Goal: Transaction & Acquisition: Book appointment/travel/reservation

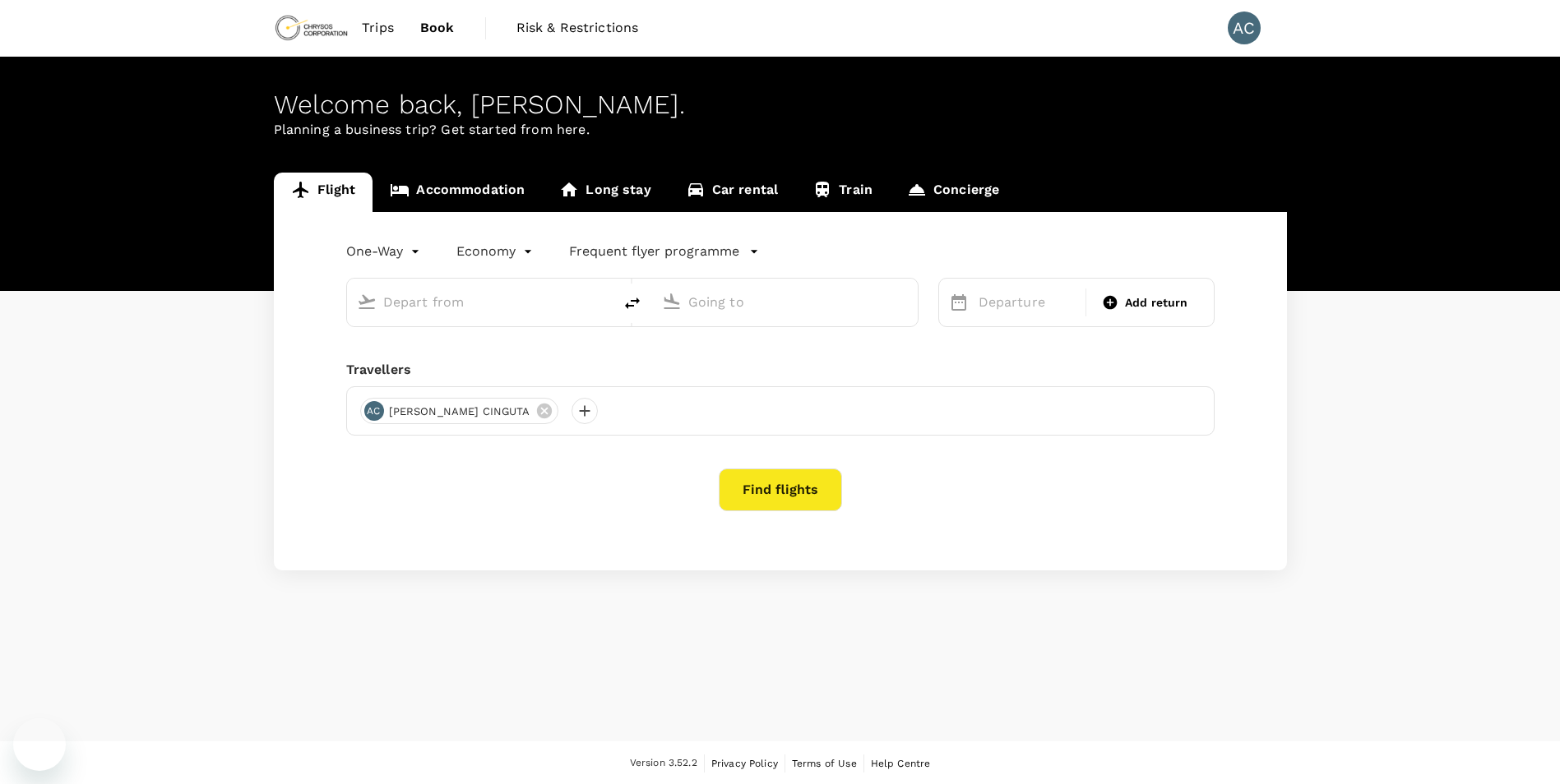
type input "roundtrip"
type input "Lubumbashi, [GEOGRAPHIC_DATA] (any)"
type input "Entebbe Intl (EBB)"
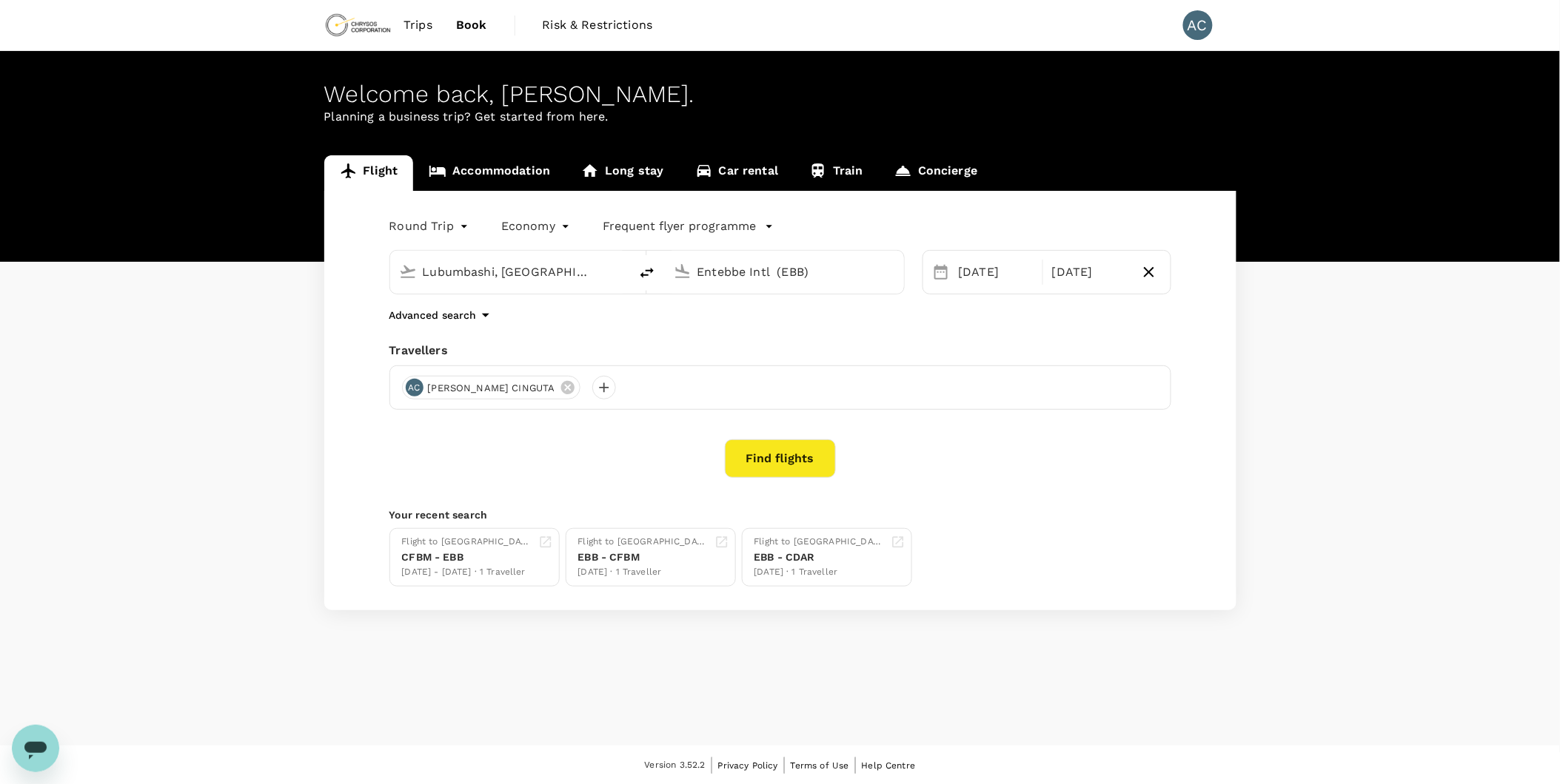
drag, startPoint x: 1406, startPoint y: 2, endPoint x: 1470, endPoint y: 233, distance: 239.7
click at [1404, 233] on div "Flight Accommodation Long stay Car rental Train Concierge Round Trip roundtrip …" at bounding box center [780, 382] width 1560 height 455
click at [1014, 278] on div "[DATE]" at bounding box center [996, 272] width 88 height 29
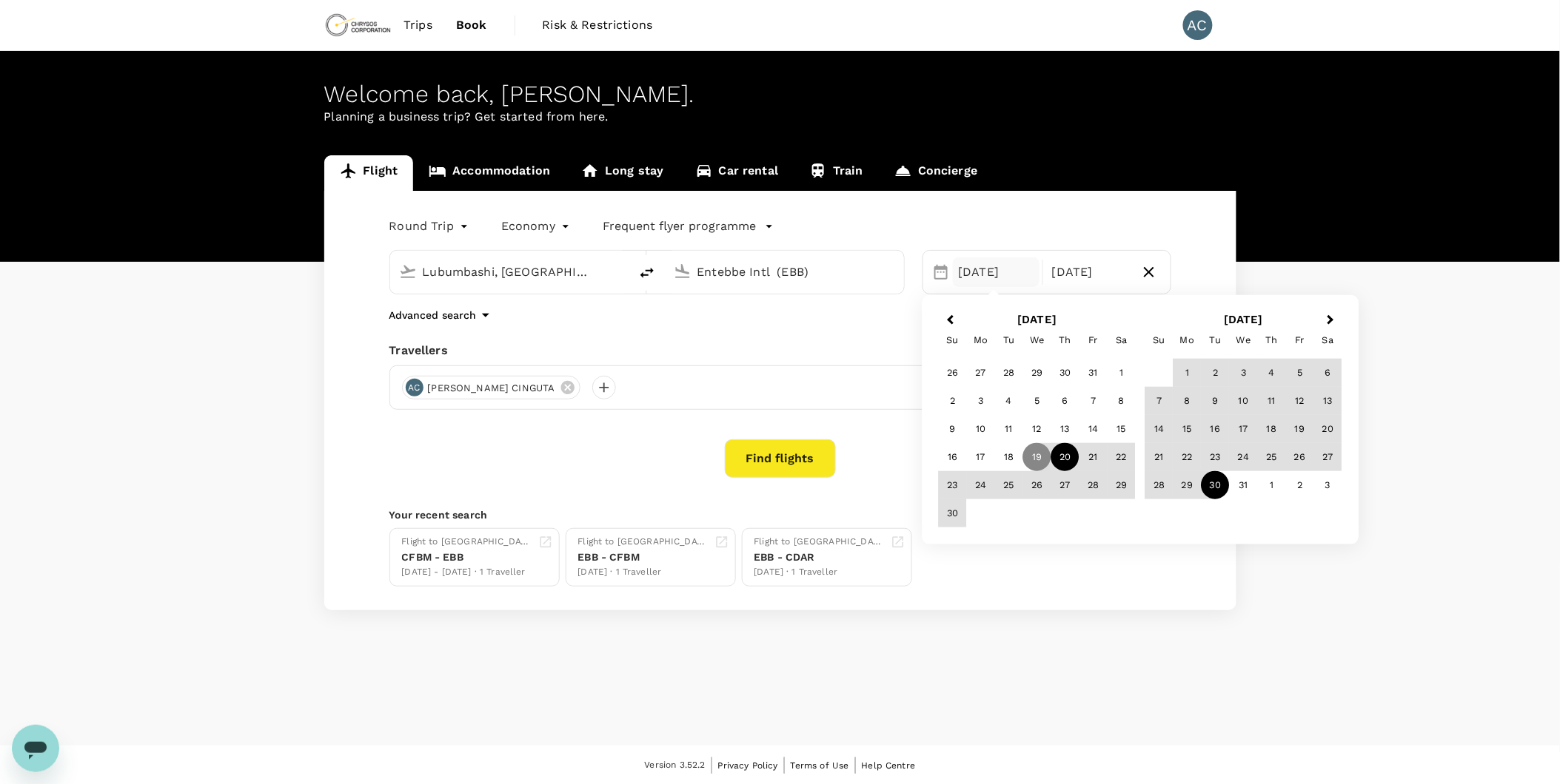
click at [1059, 463] on div "20" at bounding box center [1065, 457] width 28 height 28
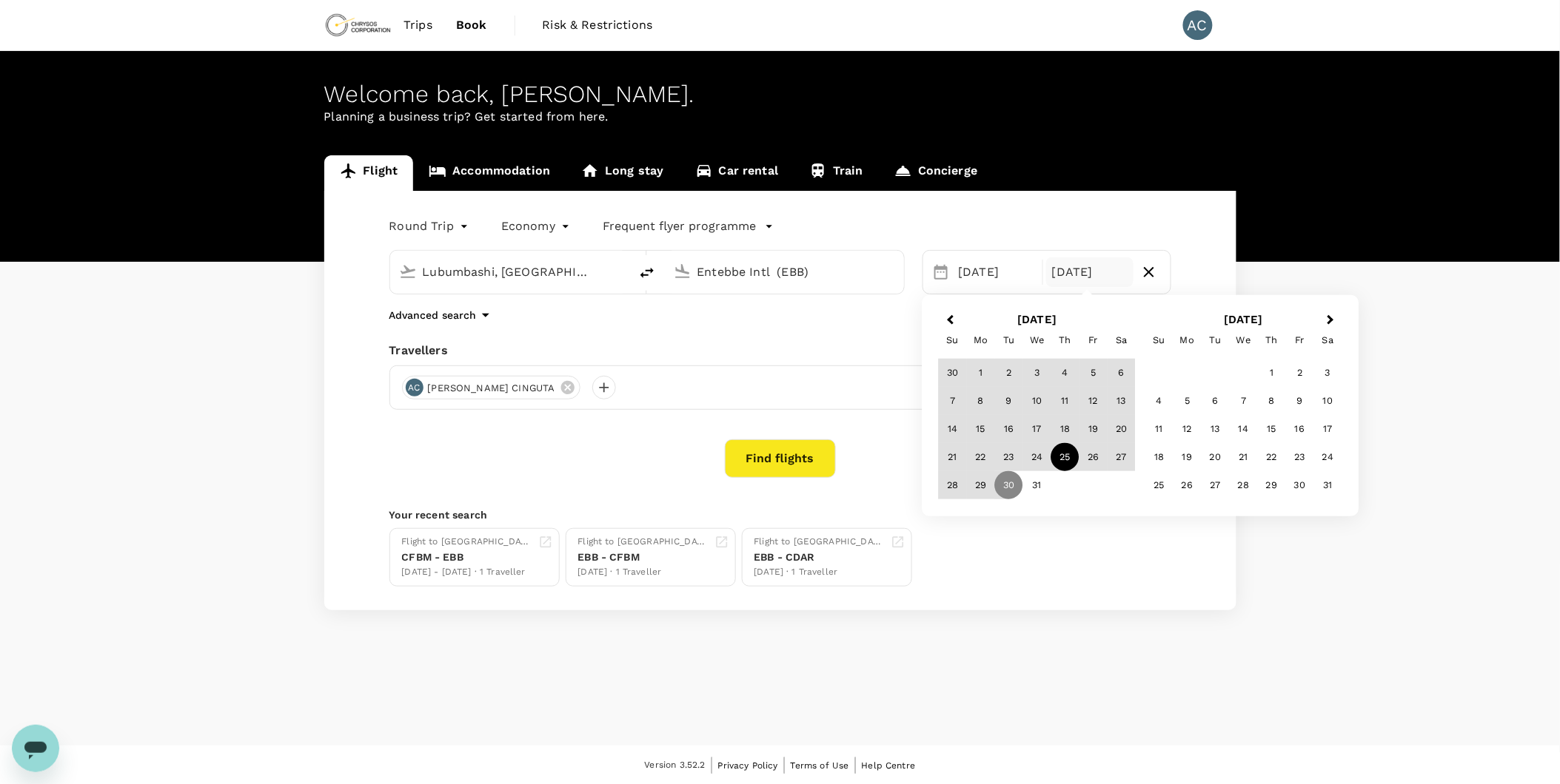
click at [1059, 463] on div "25" at bounding box center [1065, 457] width 28 height 28
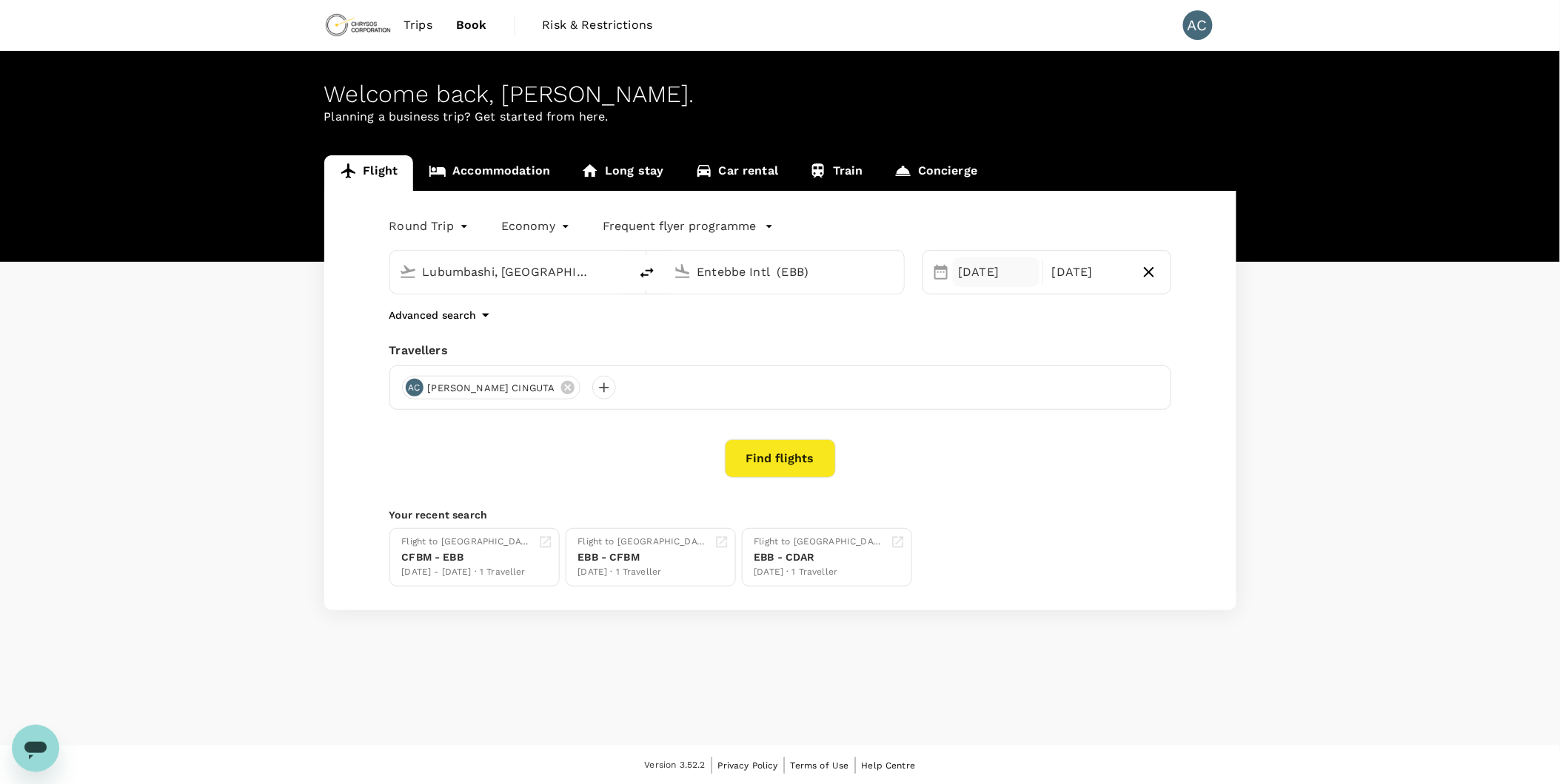
click at [1011, 269] on div "[DATE]" at bounding box center [996, 272] width 88 height 29
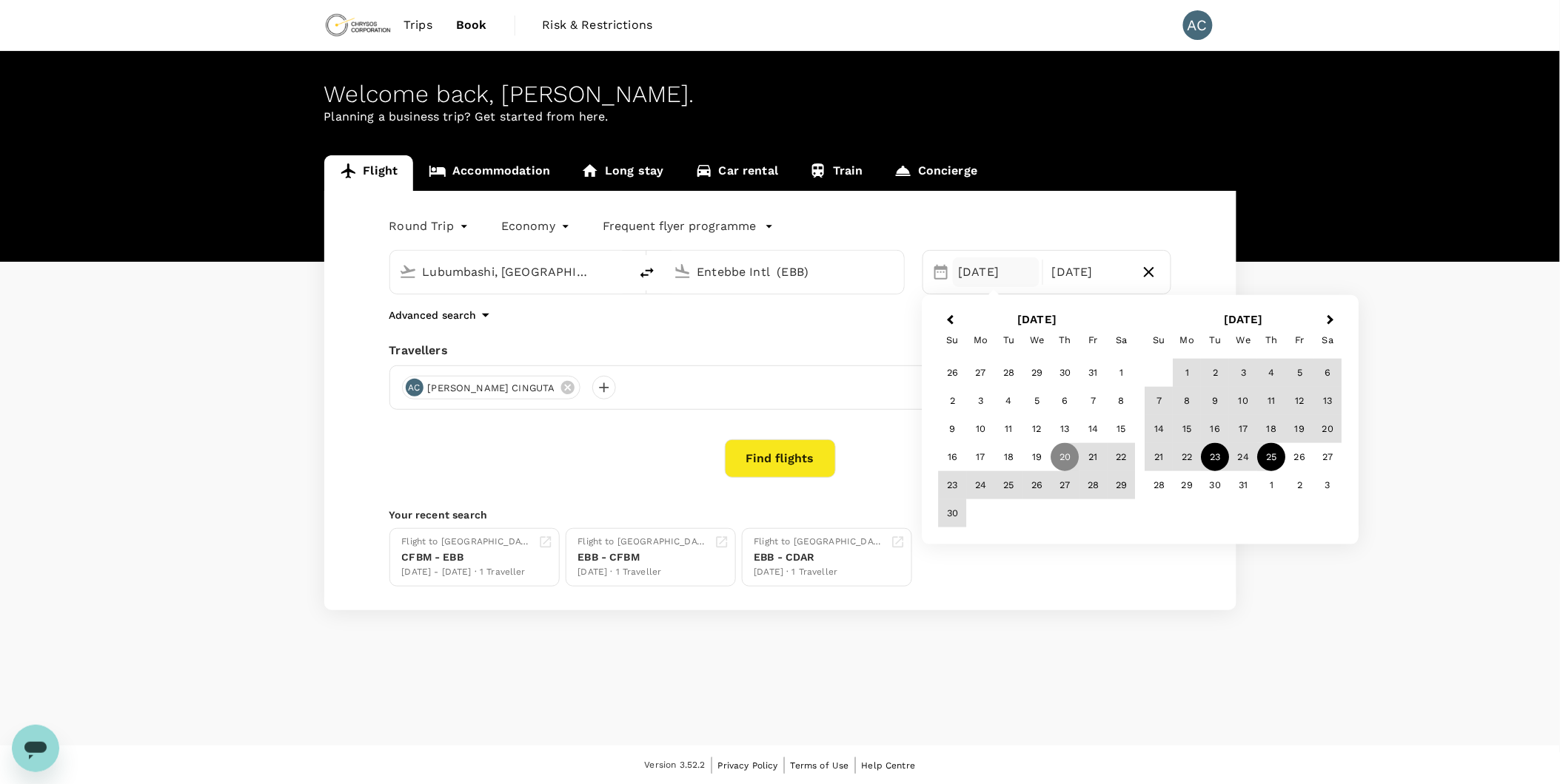
click at [1212, 455] on div "23" at bounding box center [1216, 457] width 28 height 28
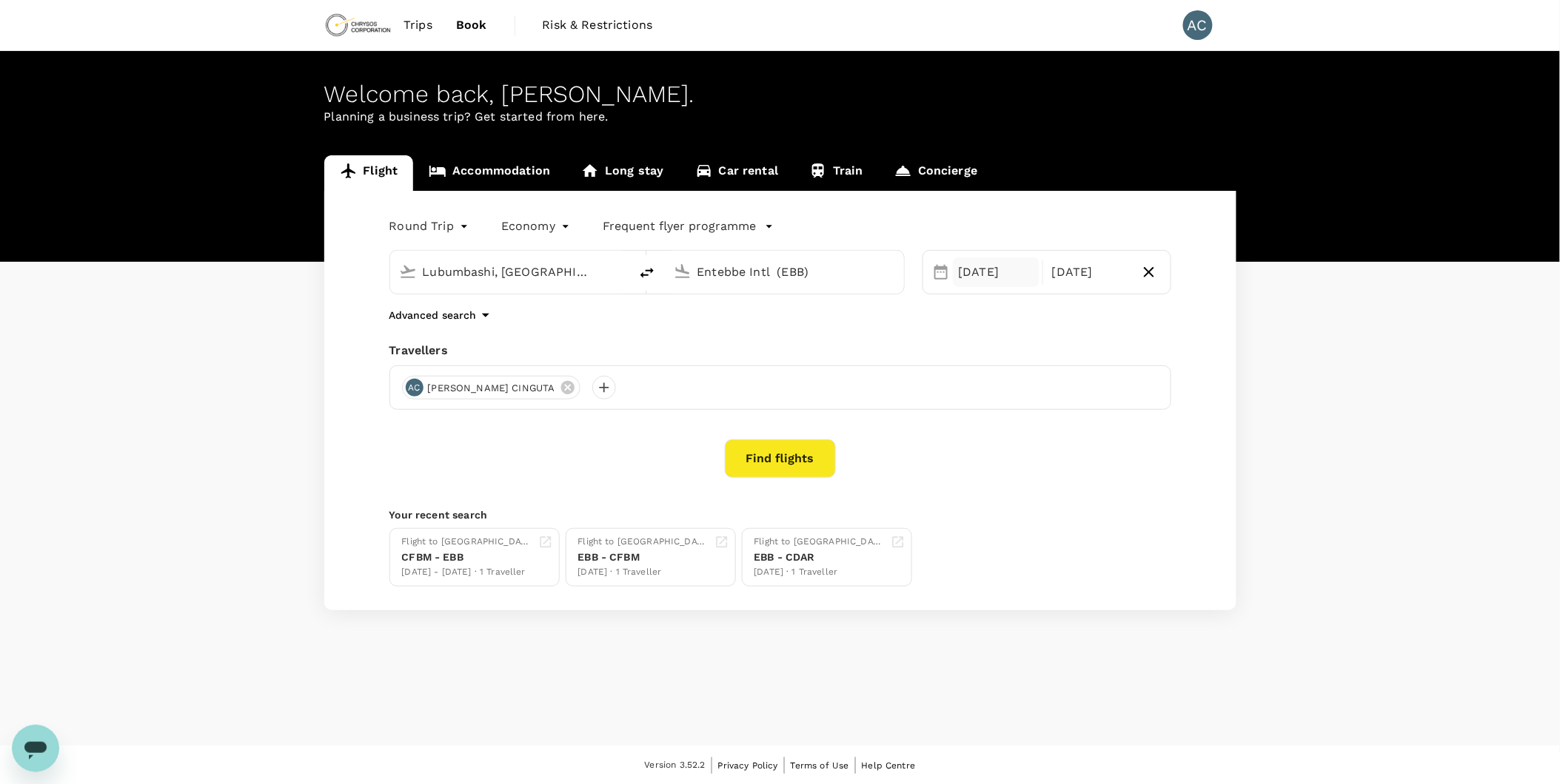
click at [997, 275] on div "[DATE]" at bounding box center [996, 272] width 88 height 29
click at [947, 310] on button "Previous Month" at bounding box center [948, 321] width 23 height 23
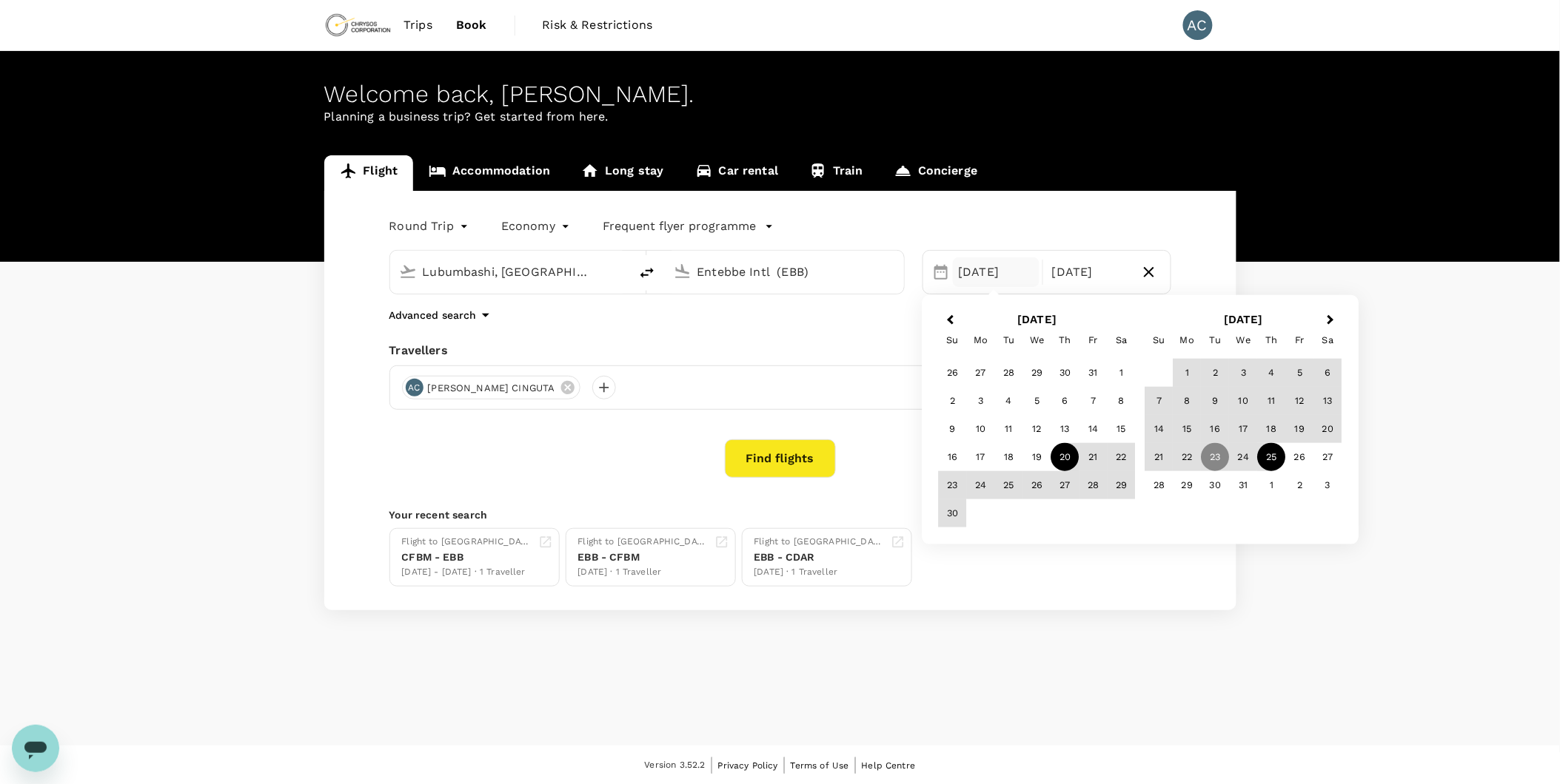
click at [1060, 455] on div "20" at bounding box center [1065, 457] width 28 height 28
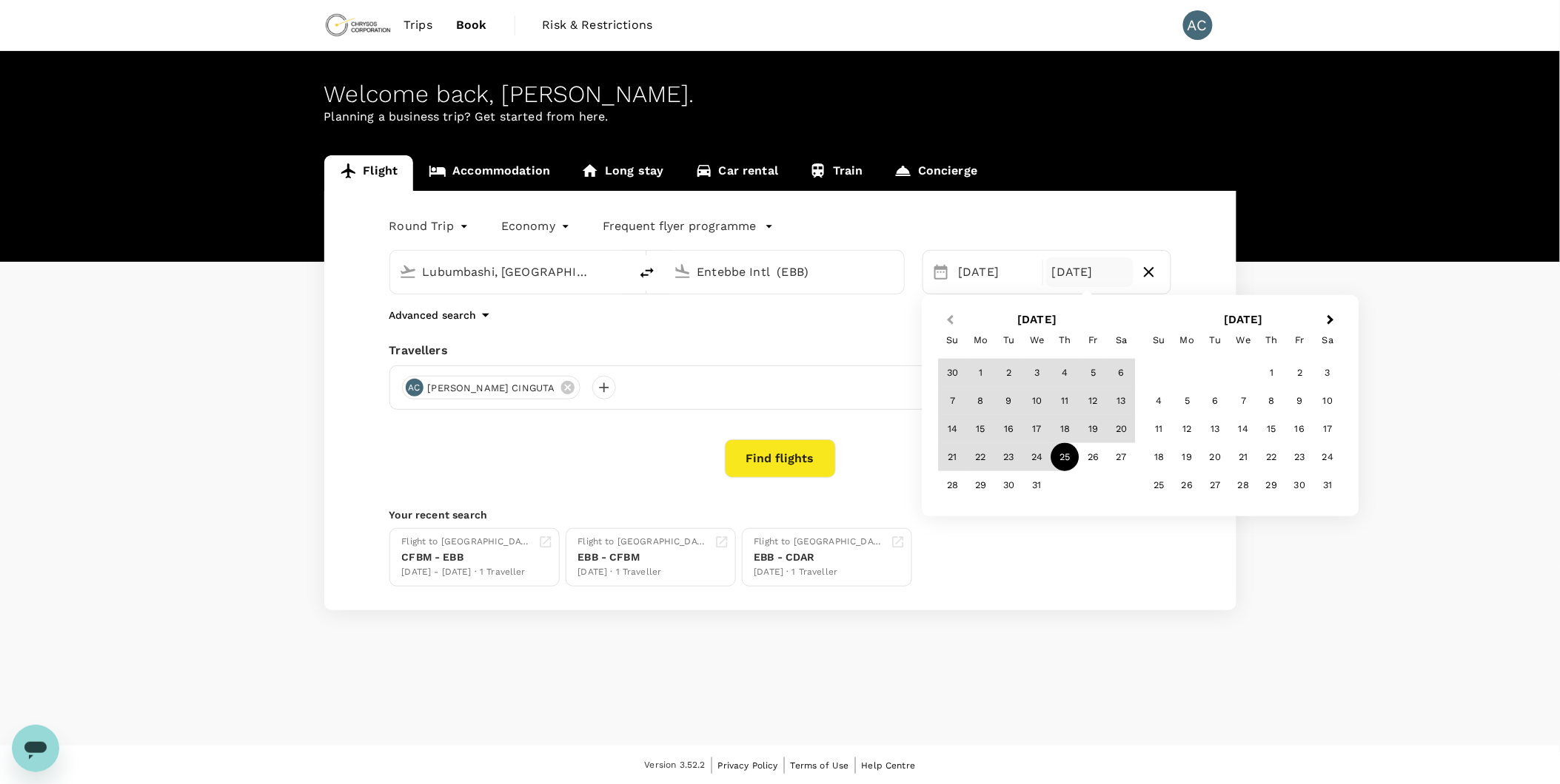
click at [951, 320] on span "Previous Month" at bounding box center [951, 320] width 0 height 17
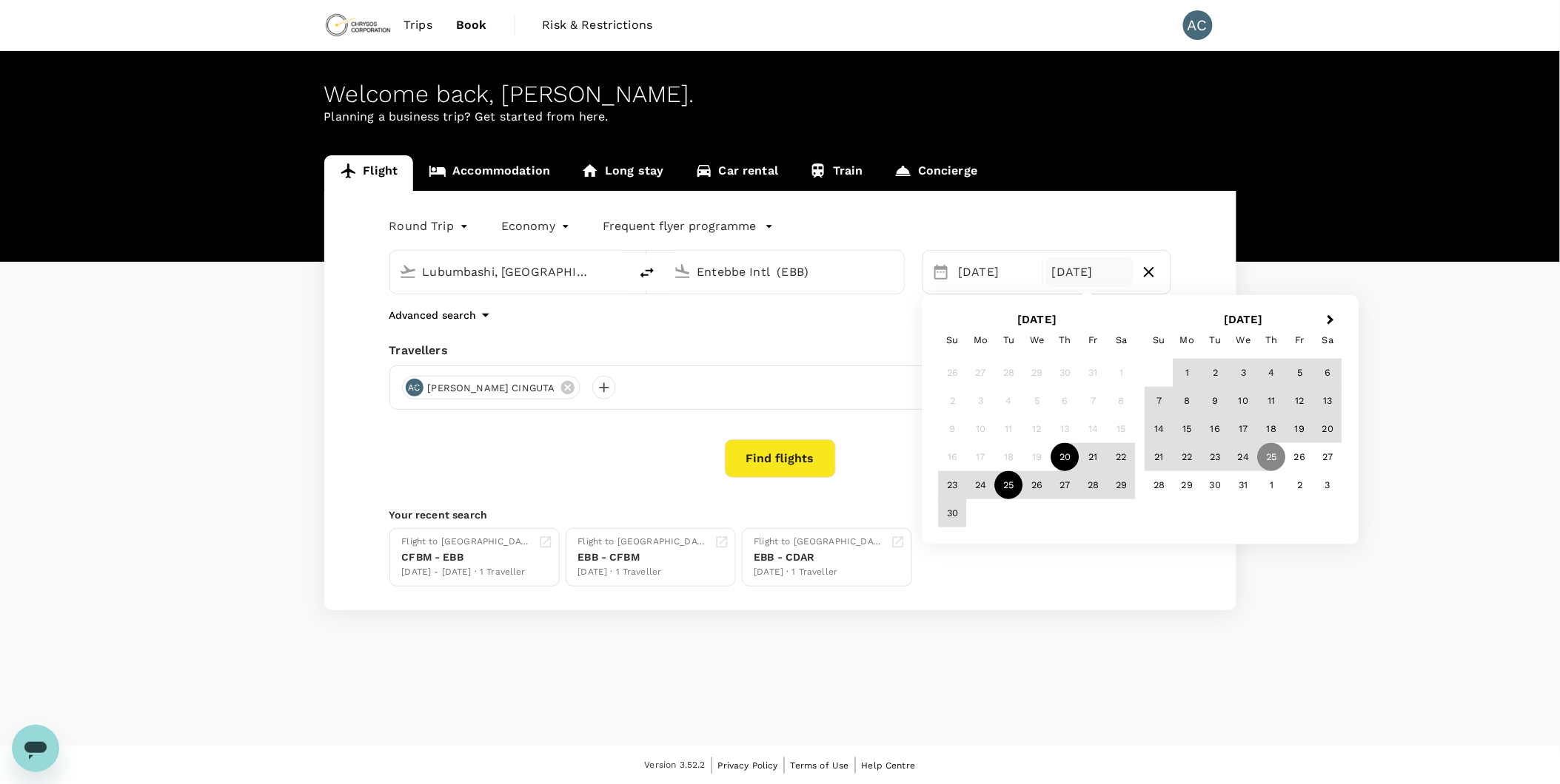
click at [1116, 276] on div "[DATE]" at bounding box center [1090, 272] width 88 height 29
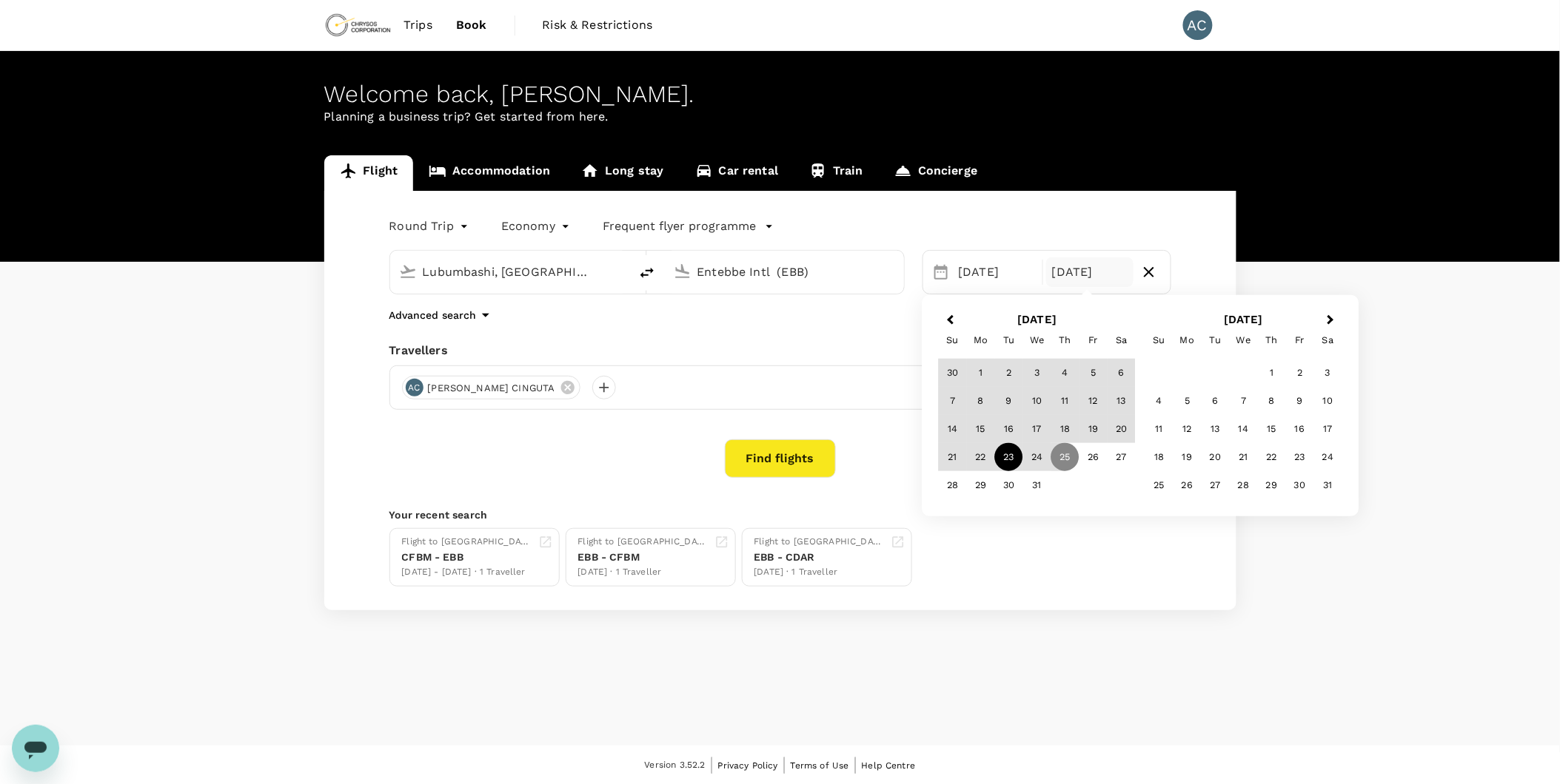
click at [1017, 457] on div "23" at bounding box center [1009, 457] width 28 height 28
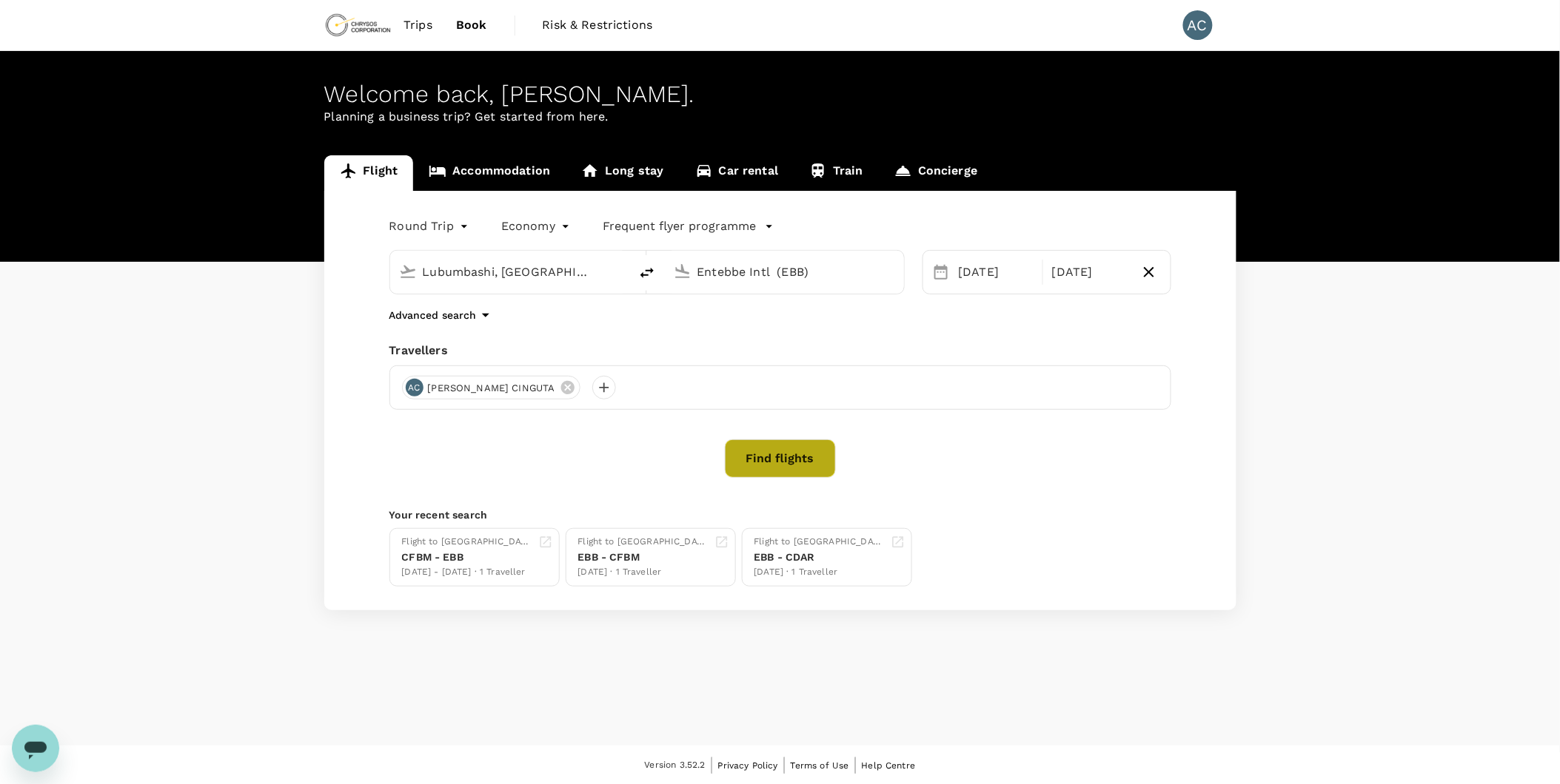
click at [780, 461] on button "Find flights" at bounding box center [780, 459] width 111 height 38
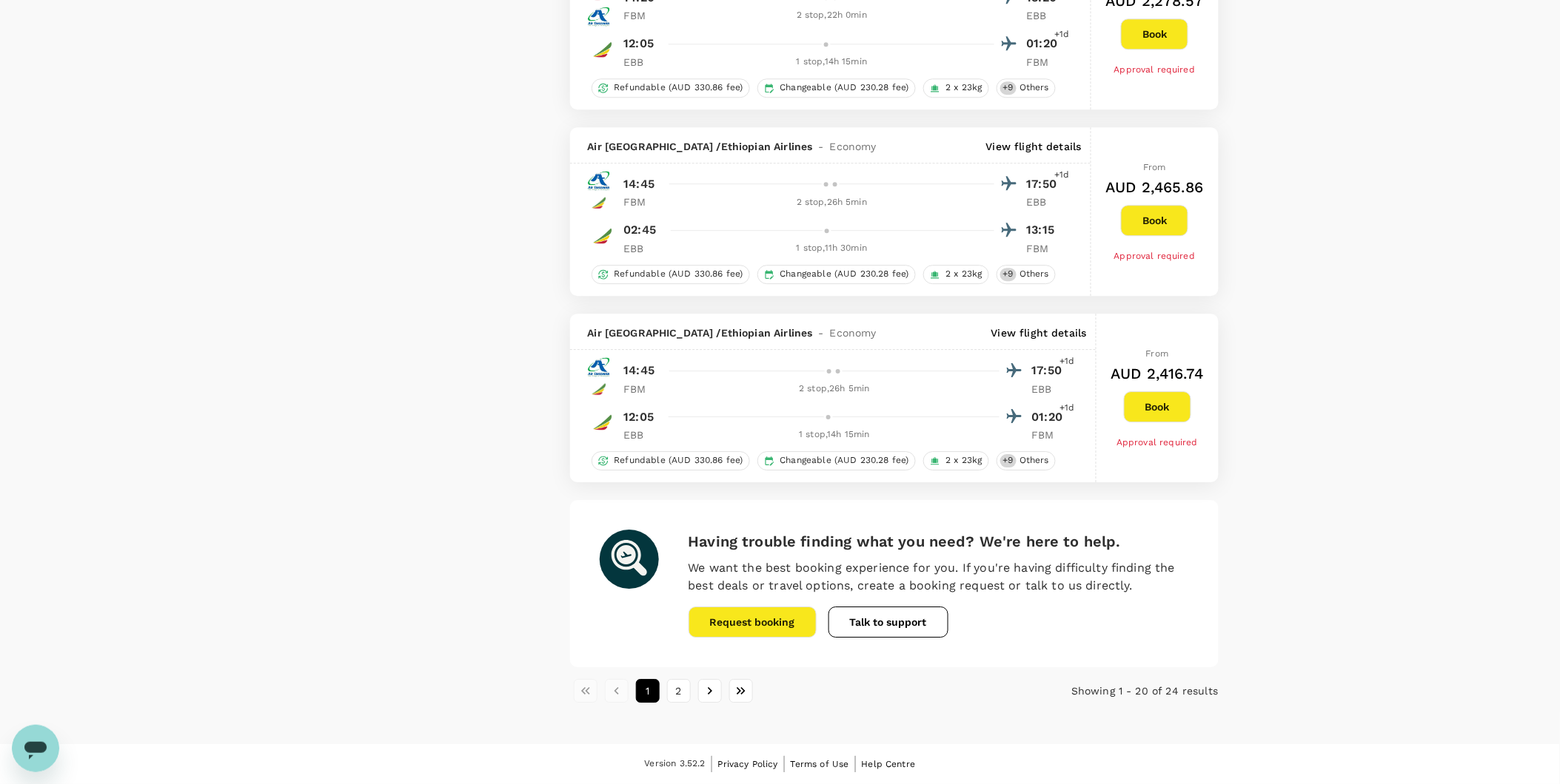
scroll to position [3435, 0]
click at [685, 694] on button "2" at bounding box center [678, 690] width 23 height 23
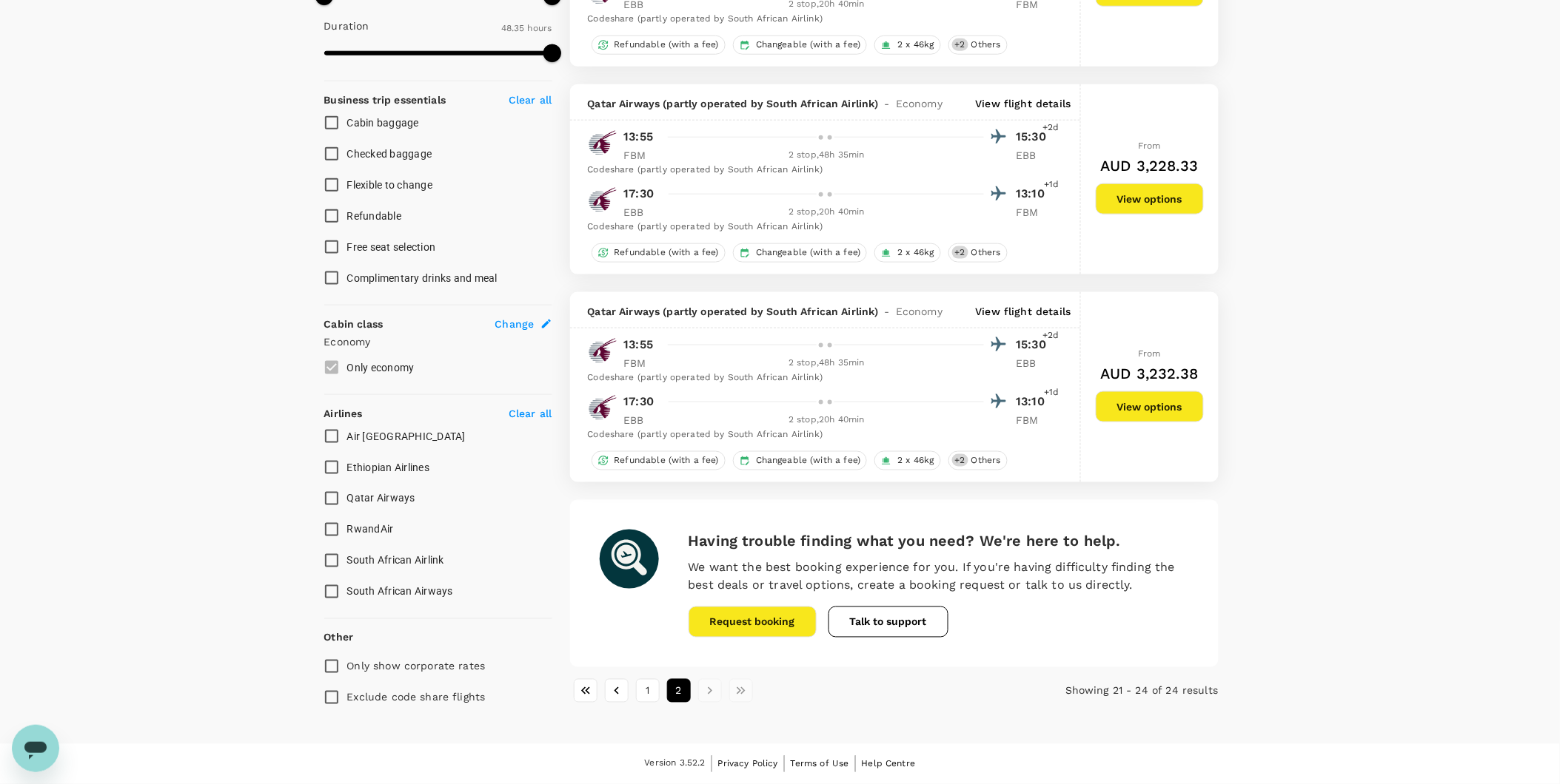
scroll to position [0, 0]
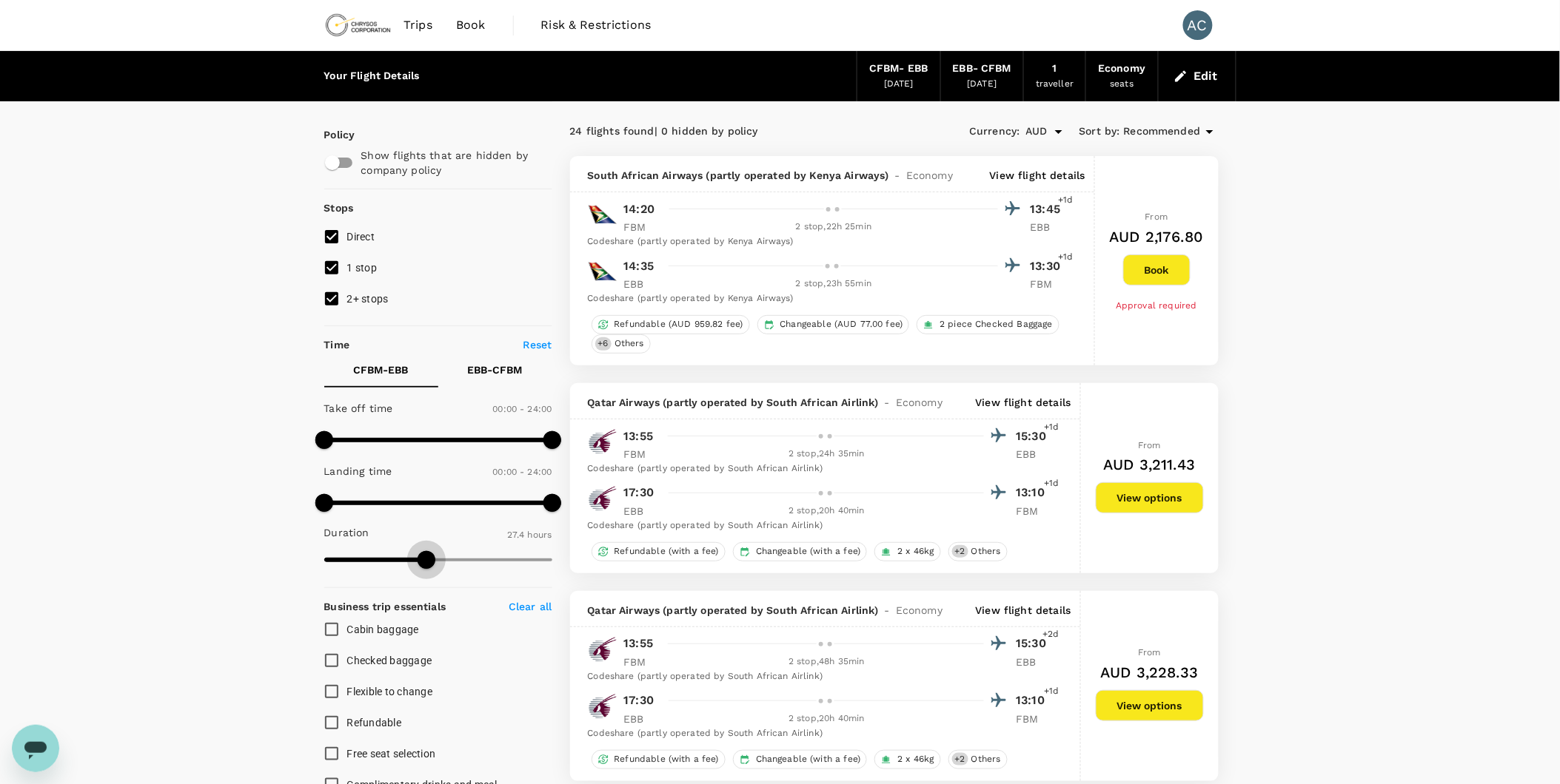
click at [426, 564] on span at bounding box center [438, 560] width 228 height 23
click at [394, 559] on span at bounding box center [438, 560] width 228 height 23
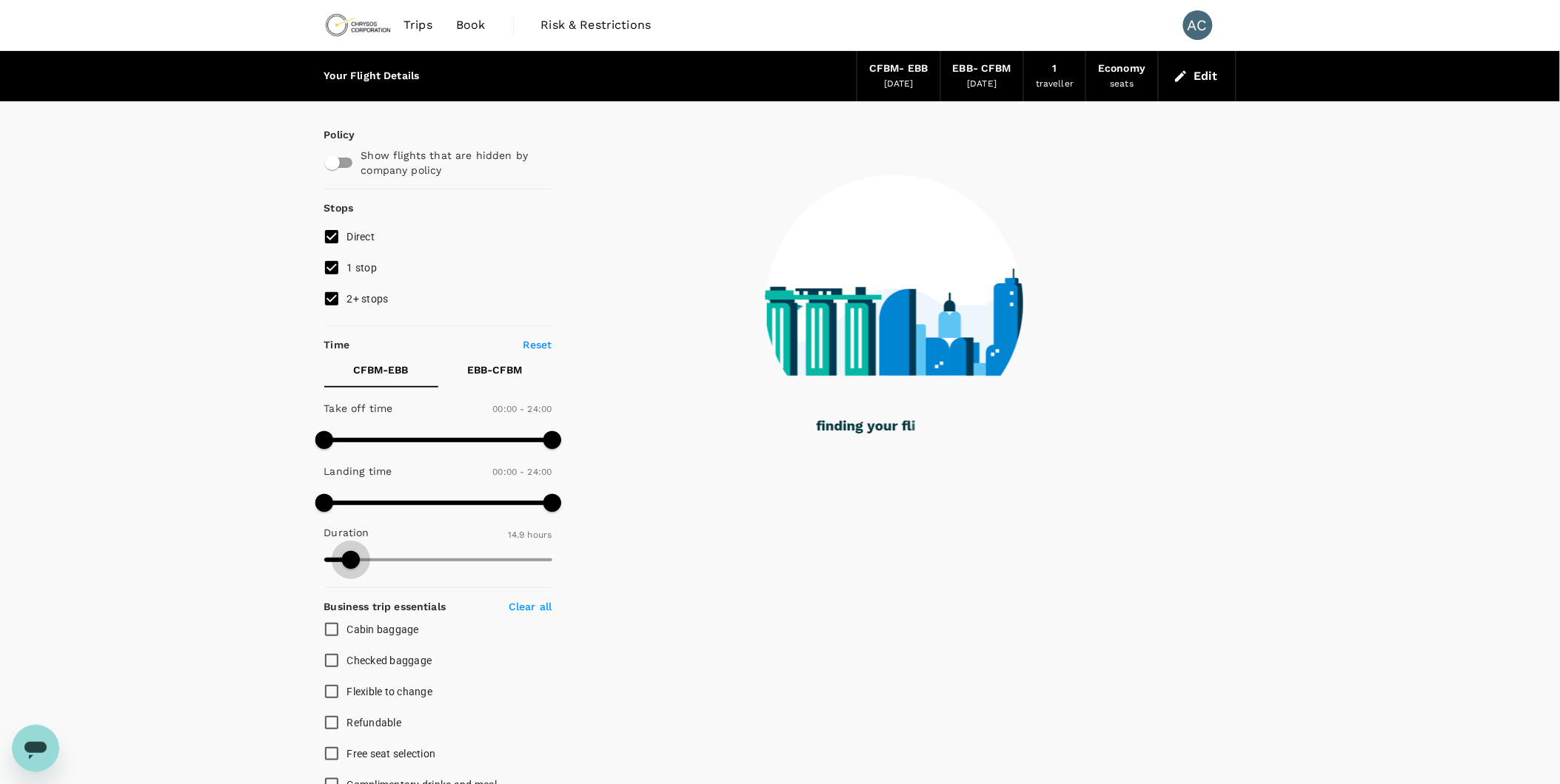
type input "834"
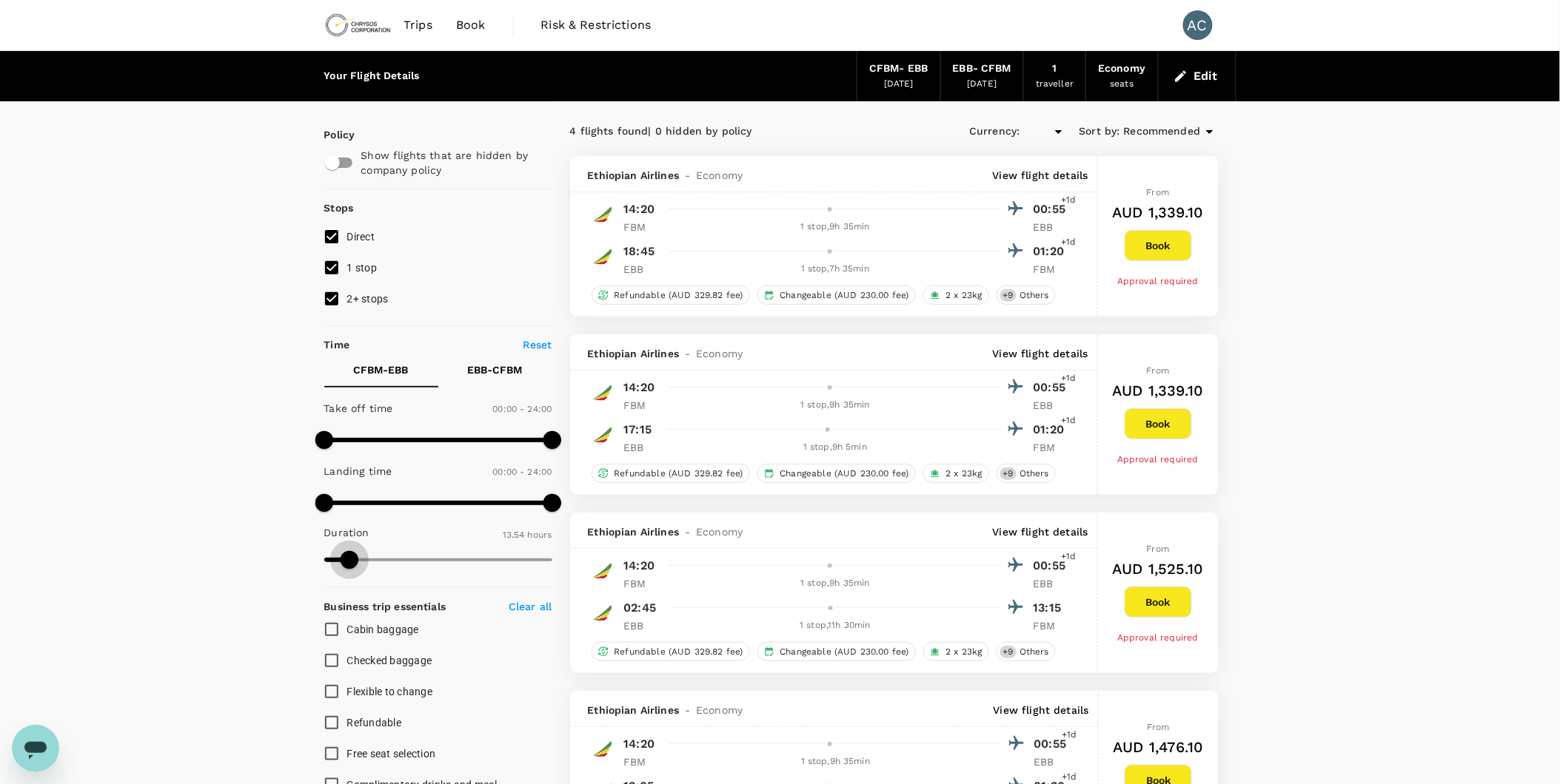
type input "AUD"
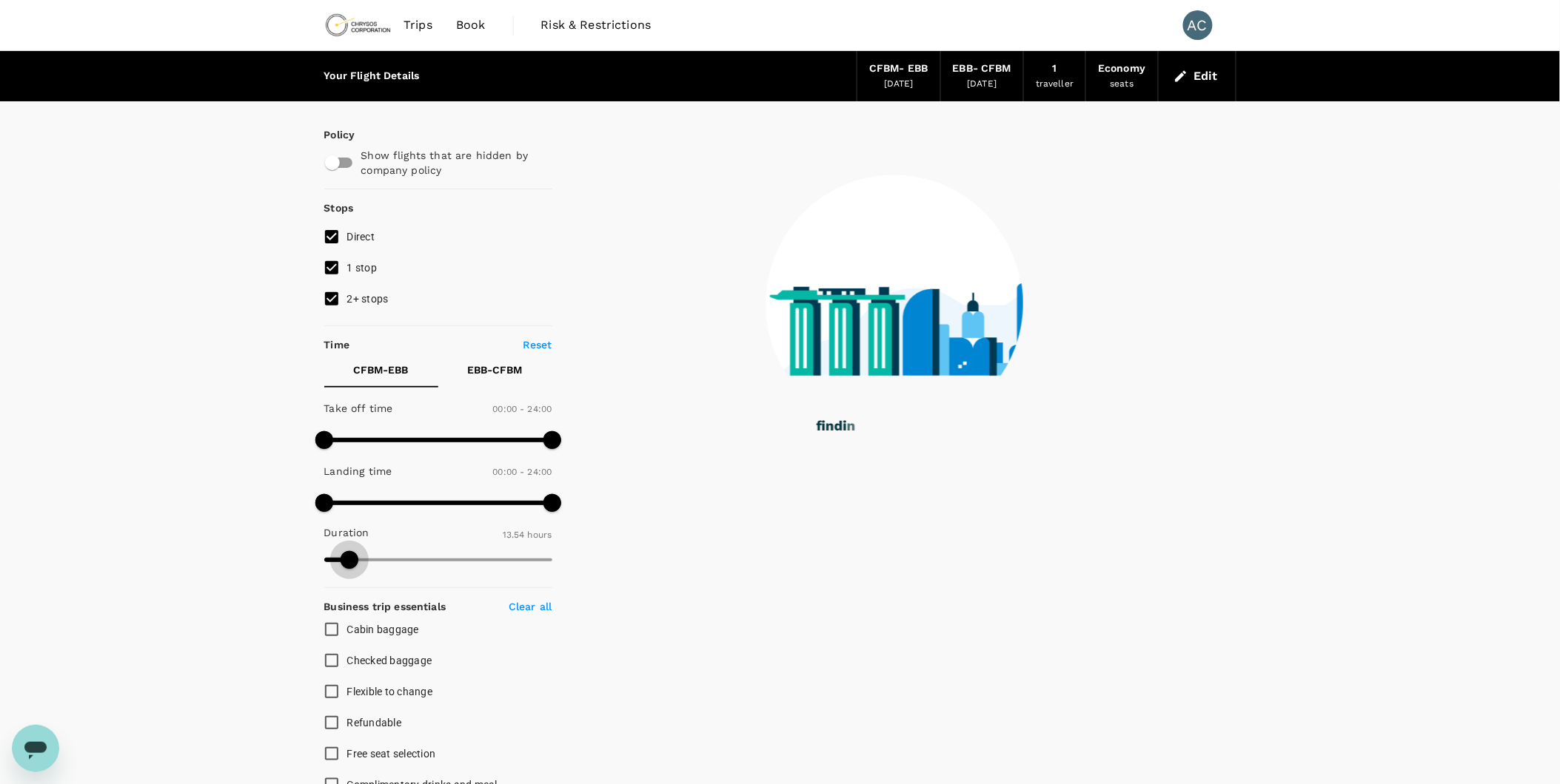
type input "773"
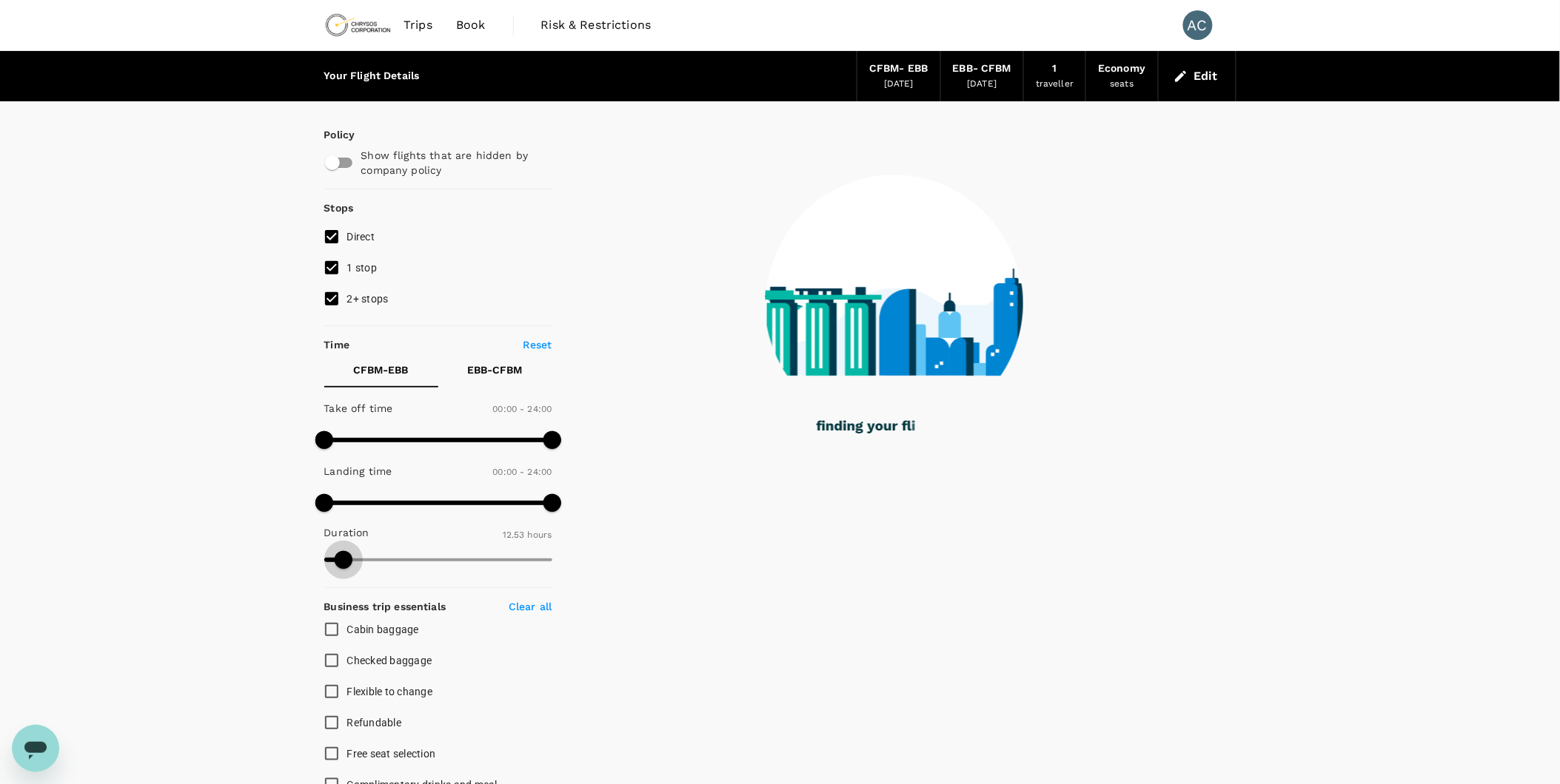
drag, startPoint x: 394, startPoint y: 559, endPoint x: 344, endPoint y: 561, distance: 50.0
click at [344, 561] on span at bounding box center [344, 560] width 17 height 17
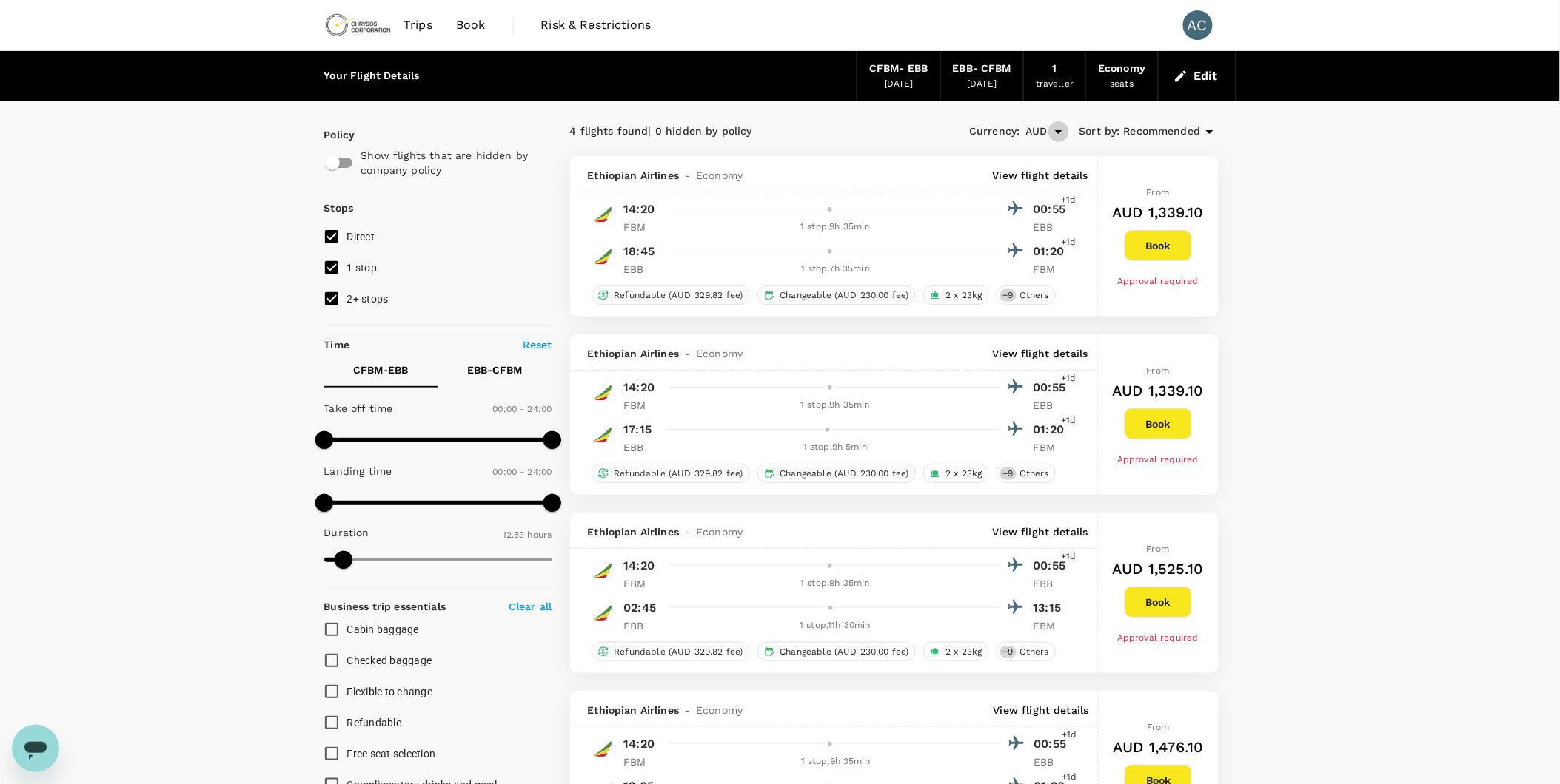
click at [1056, 136] on icon "Open" at bounding box center [1059, 132] width 17 height 17
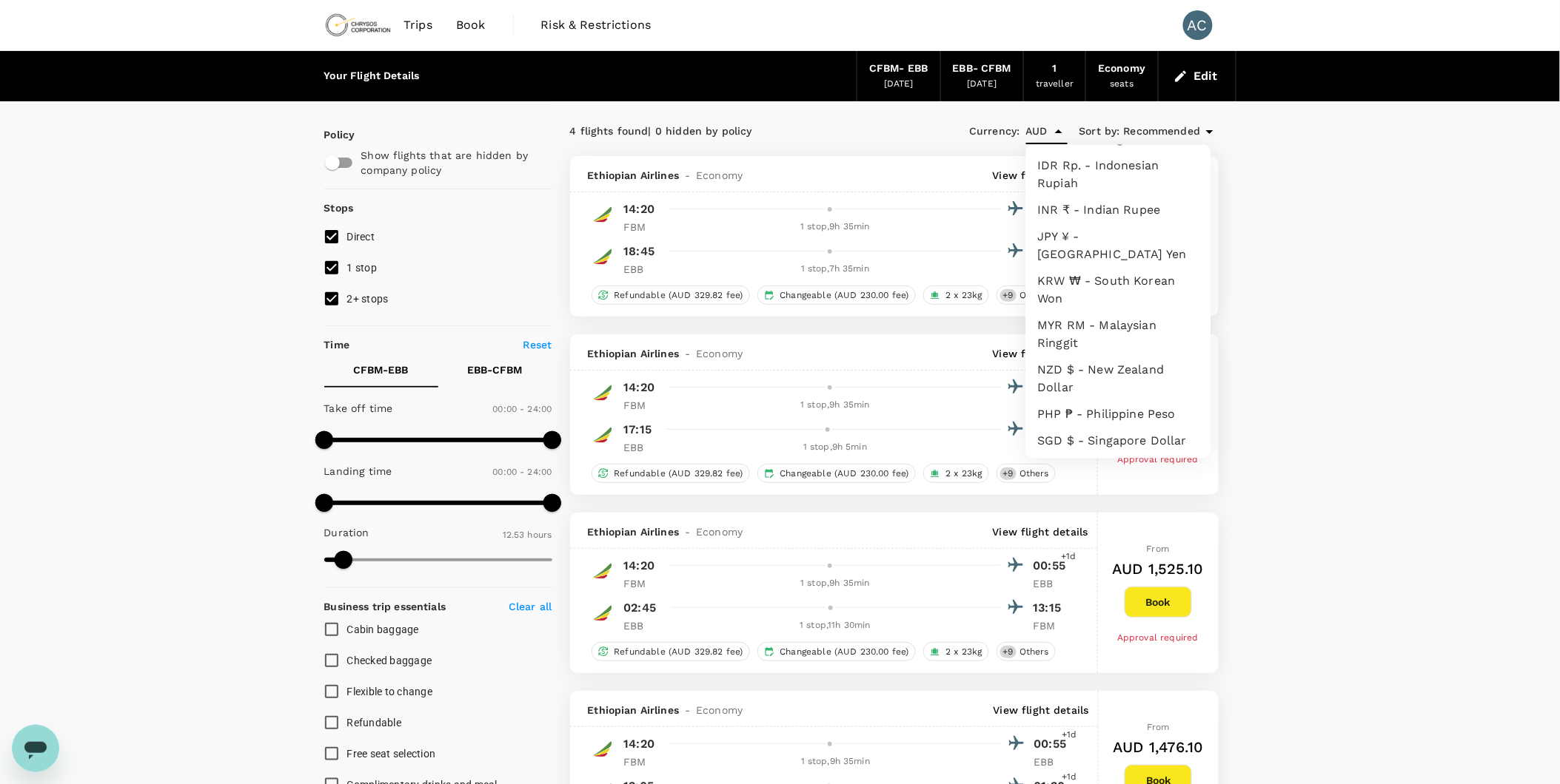
scroll to position [411, 0]
click at [1085, 382] on li "USD $ - United States Dollar" at bounding box center [1118, 403] width 185 height 44
type input "USD"
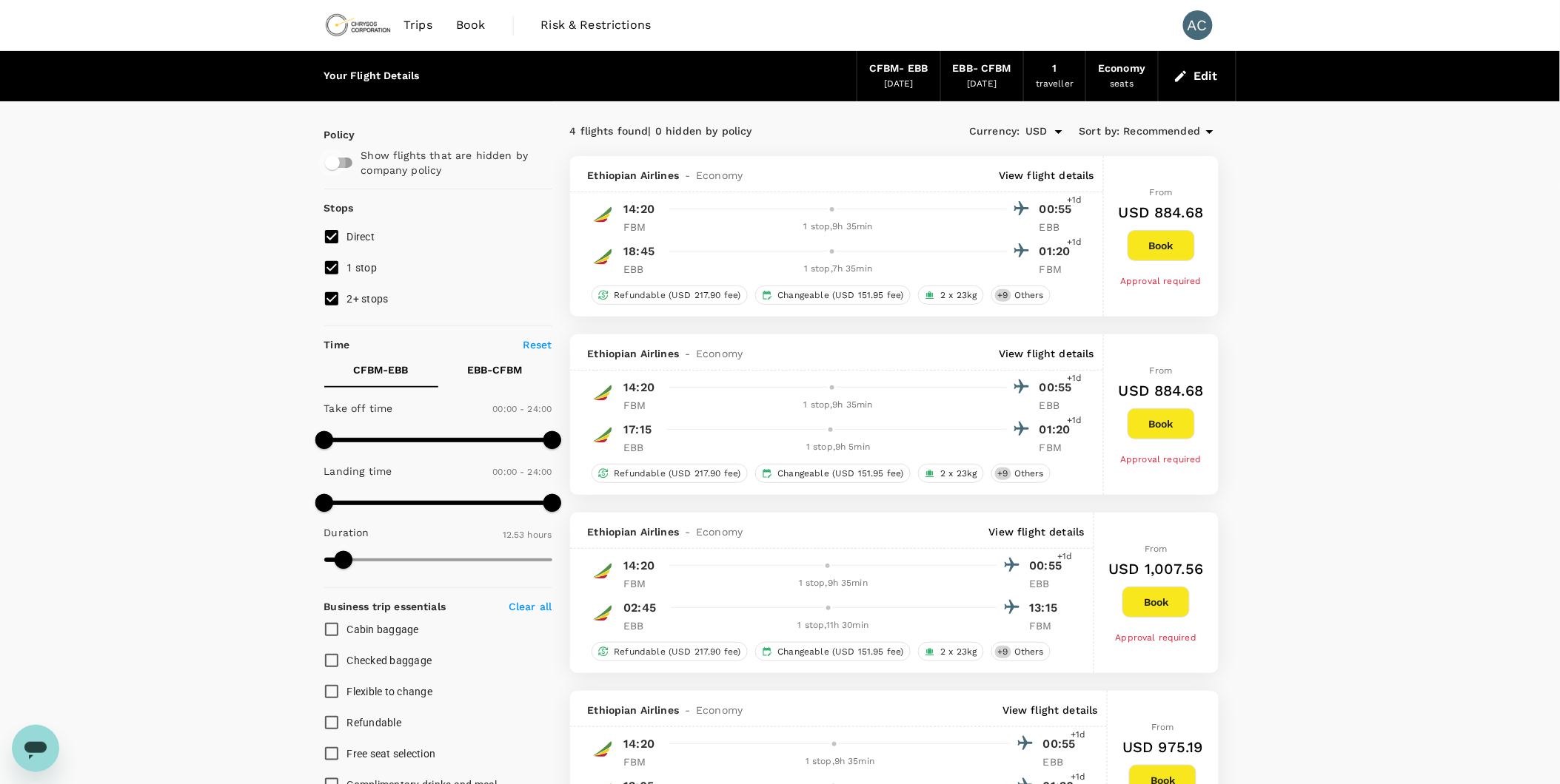
click at [345, 161] on input "checkbox" at bounding box center [331, 163] width 84 height 28
checkbox input "true"
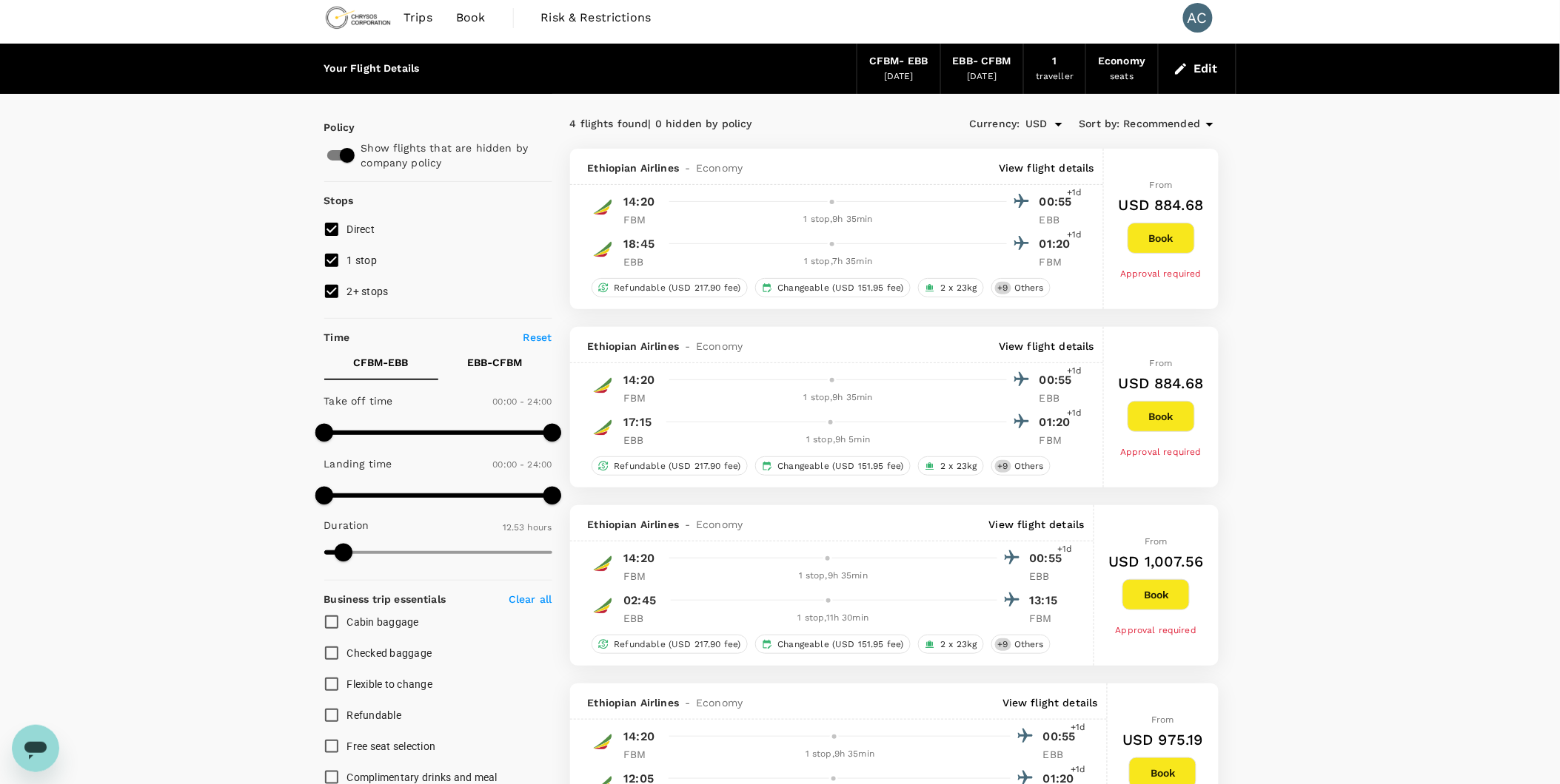
scroll to position [6, 0]
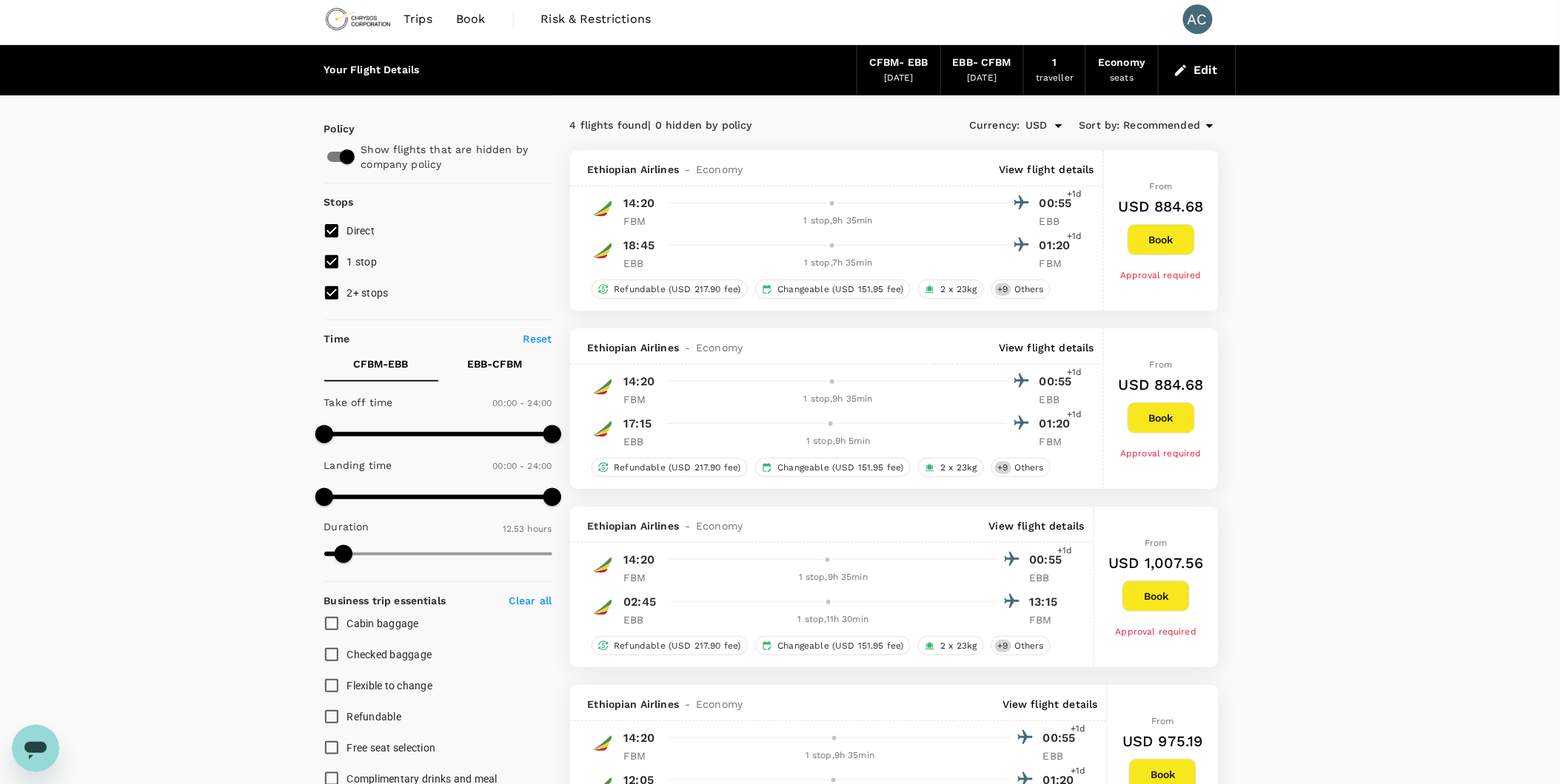
click at [1179, 69] on icon "button" at bounding box center [1180, 69] width 11 height 11
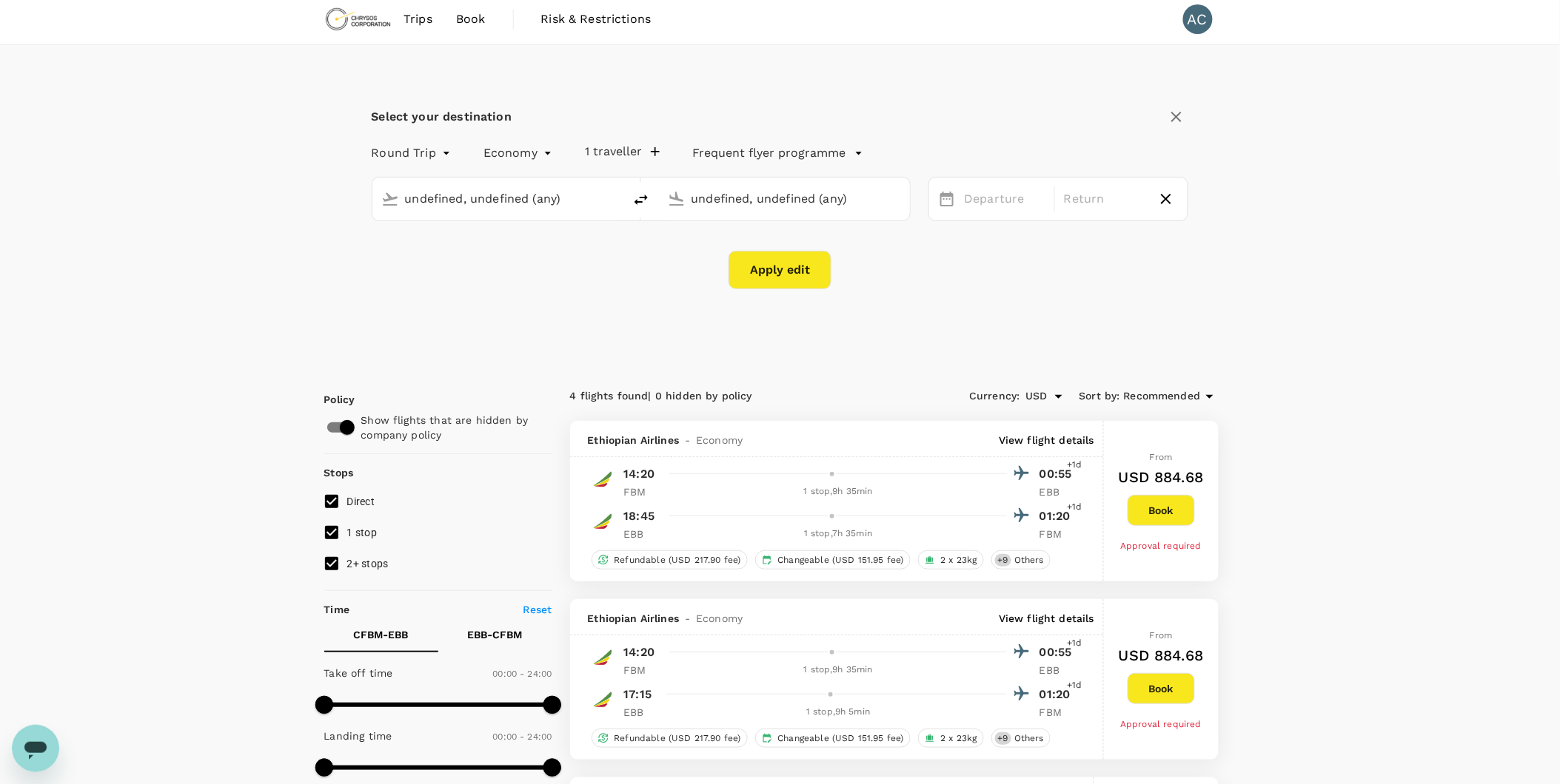
type input "Lubumbashi, [GEOGRAPHIC_DATA] (any)"
type input "Entebbe Intl (EBB)"
type input "Lubumbashi, [GEOGRAPHIC_DATA] (any)"
type input "Entebbe Intl (EBB)"
click at [1019, 204] on div "[DATE]" at bounding box center [1005, 199] width 93 height 29
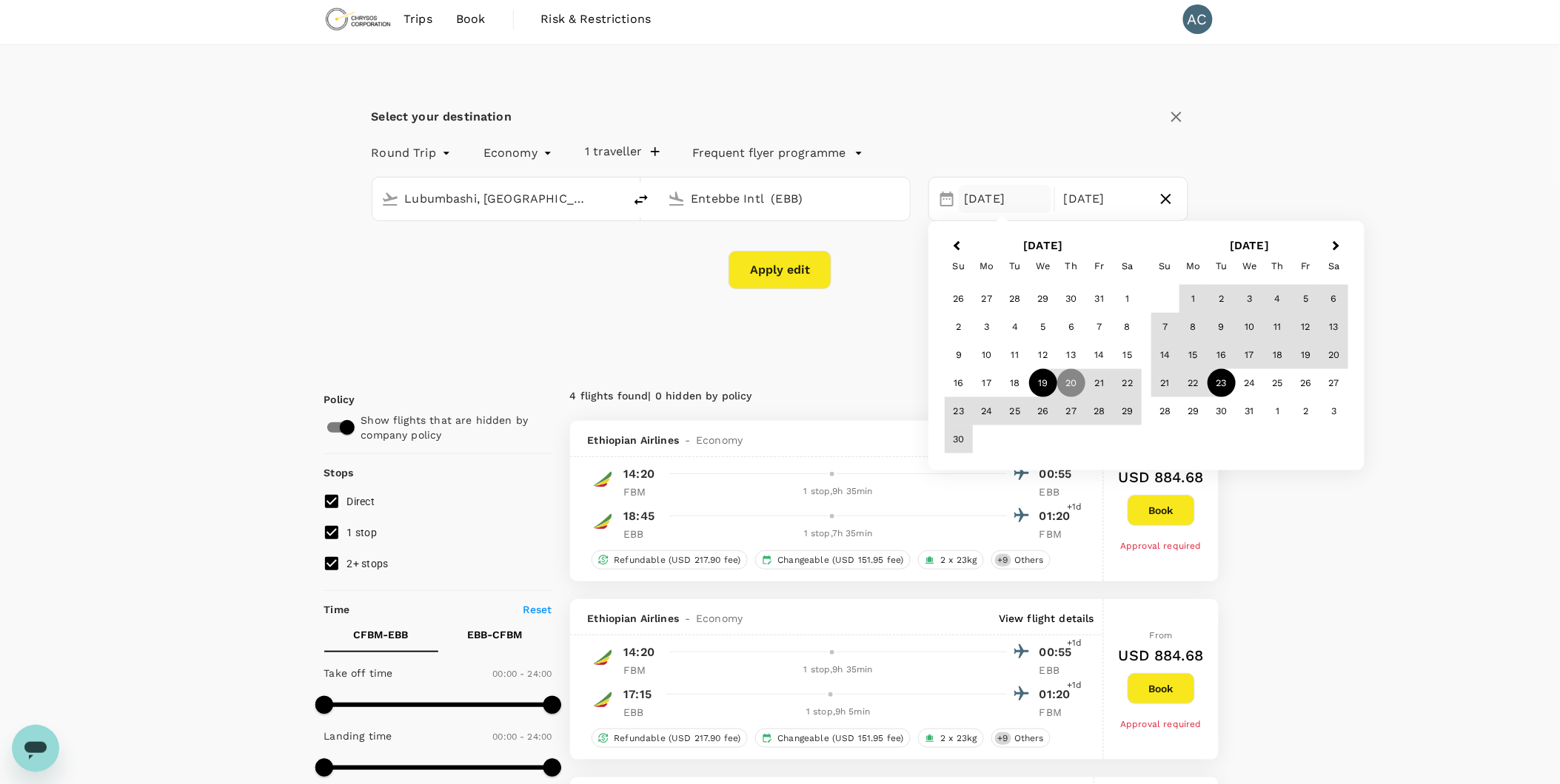
click at [1041, 382] on div "19" at bounding box center [1043, 383] width 28 height 28
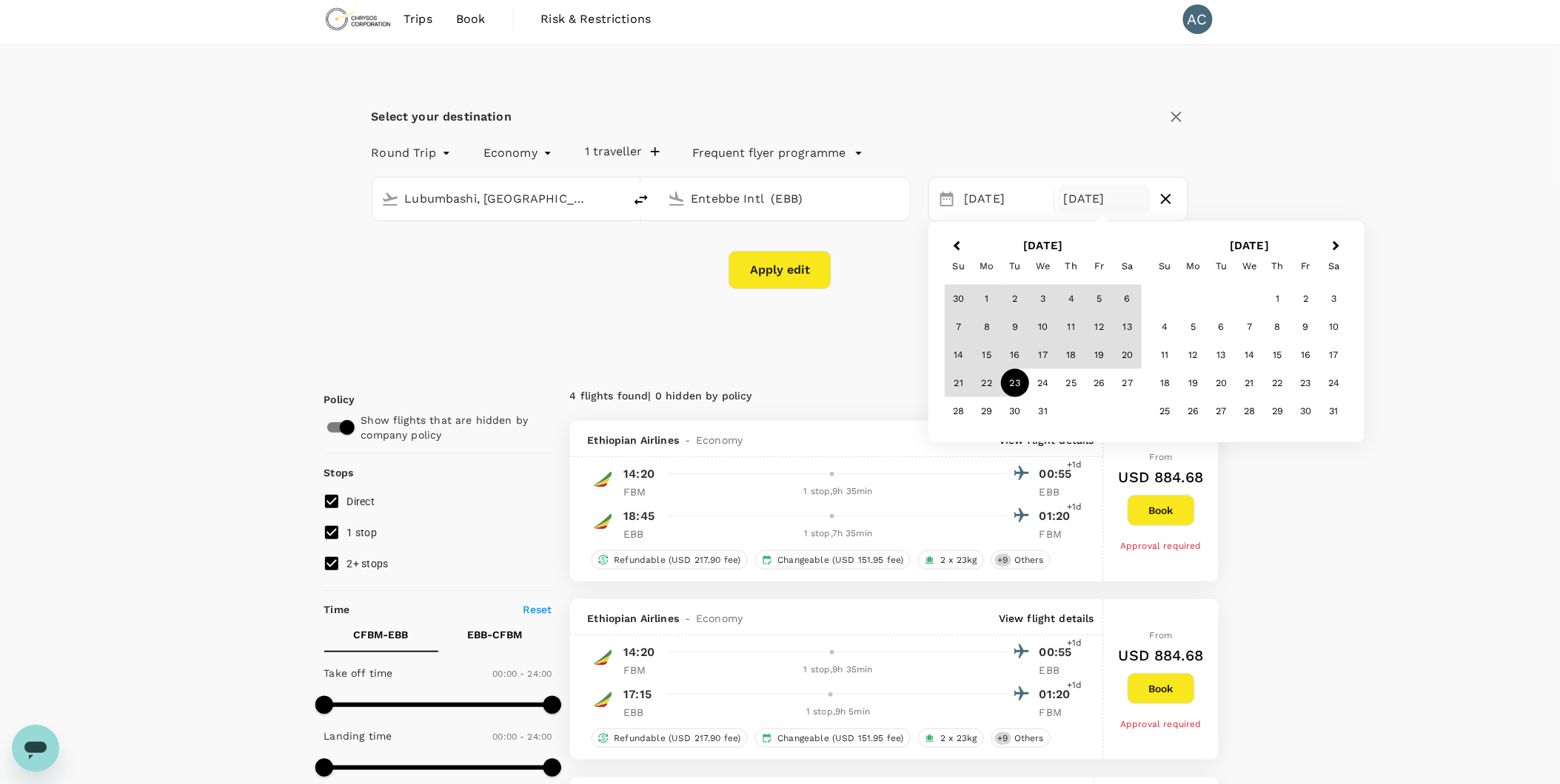
click at [1013, 386] on div "23" at bounding box center [1015, 383] width 28 height 28
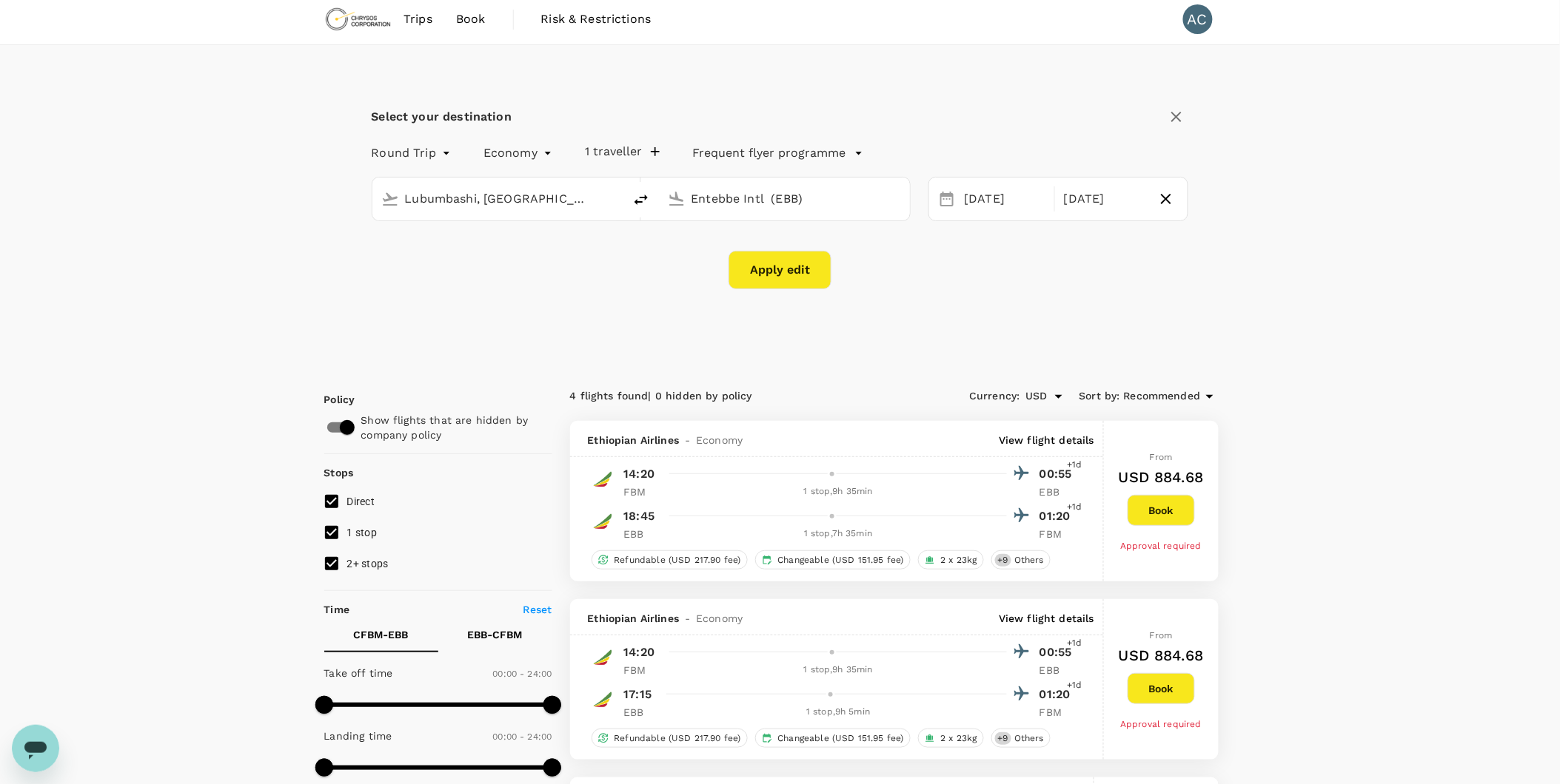
click at [778, 265] on button "Apply edit" at bounding box center [780, 270] width 103 height 38
checkbox input "false"
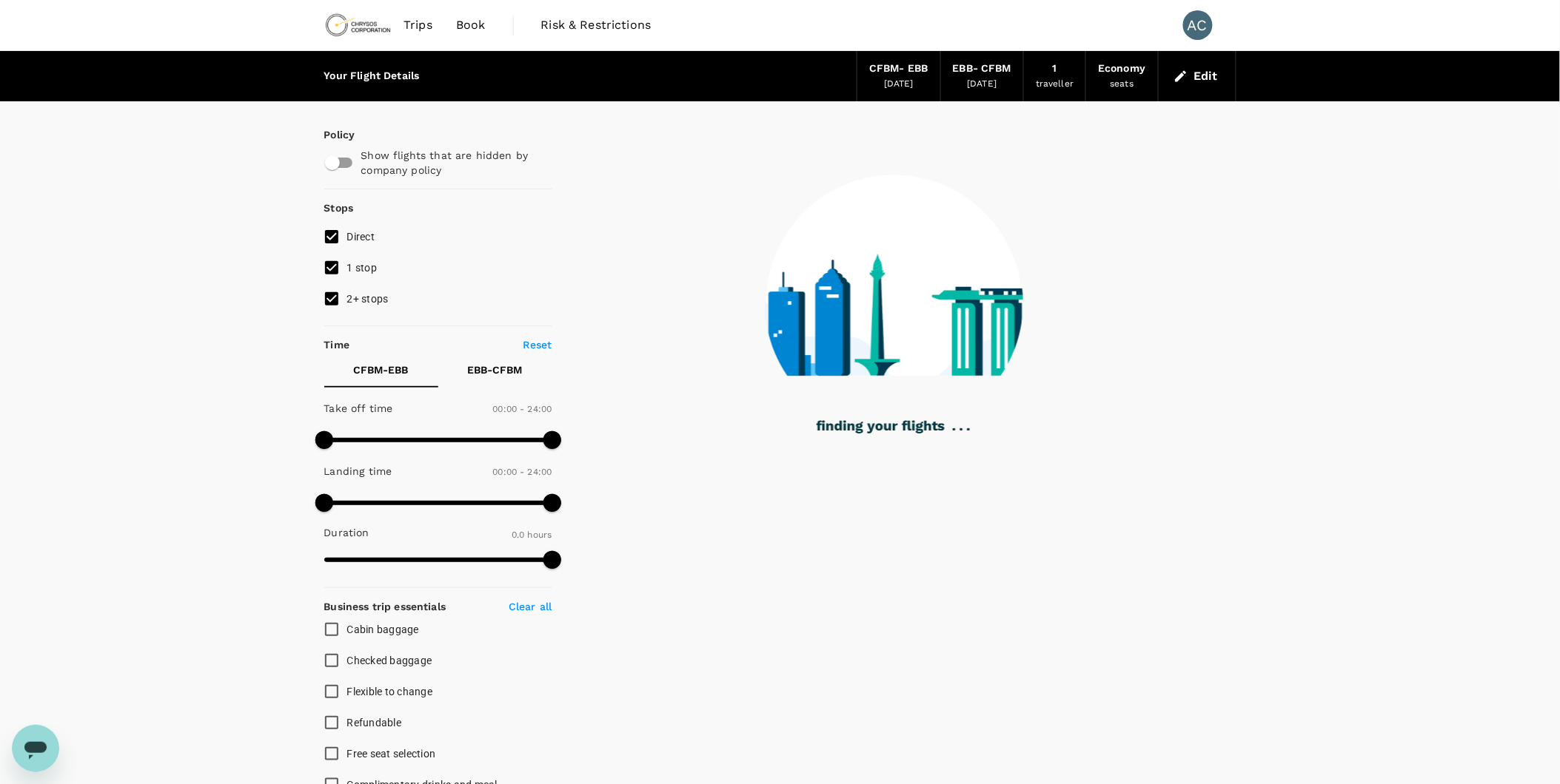
type input "1345"
checkbox input "true"
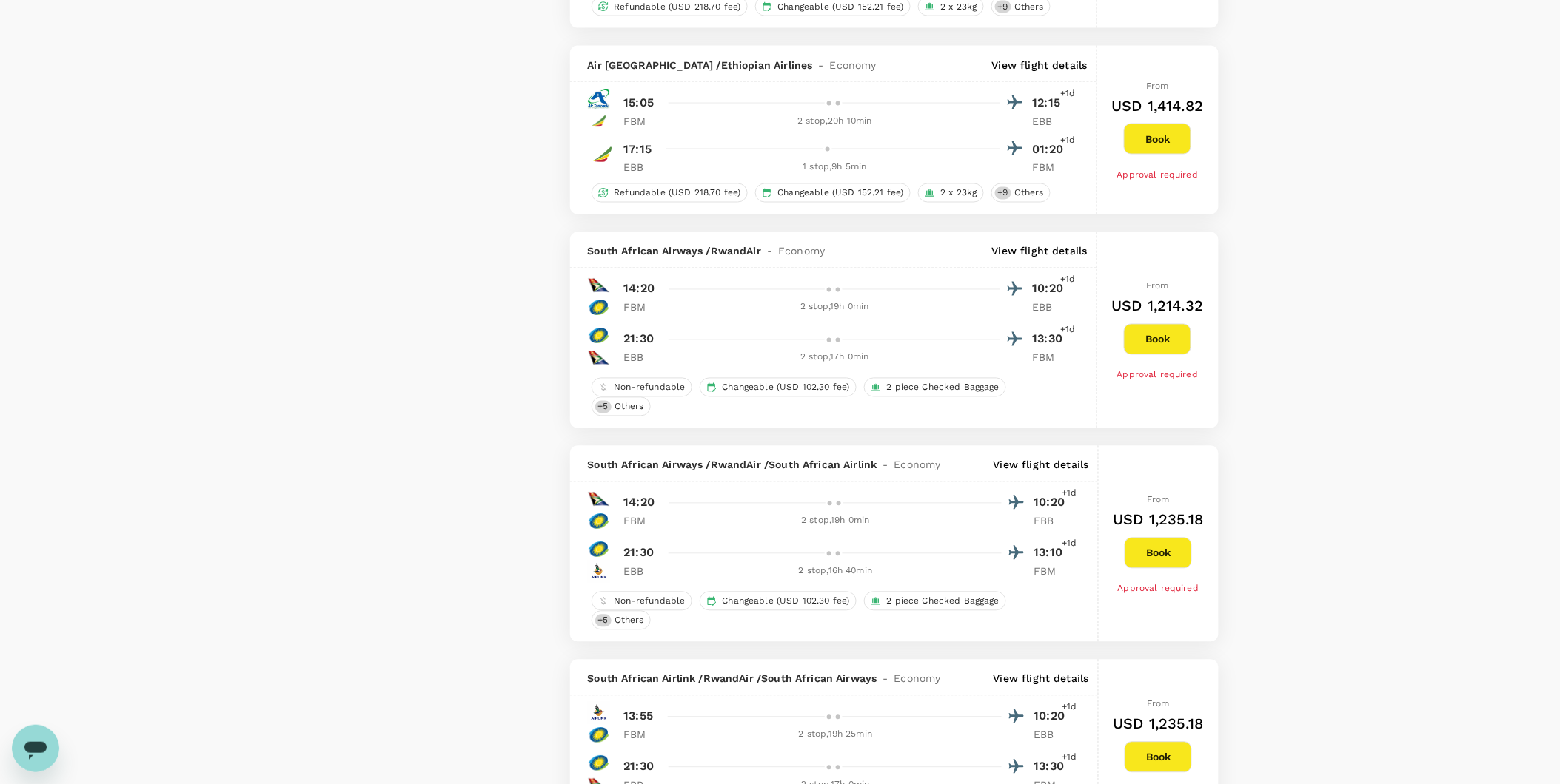
scroll to position [2669, 0]
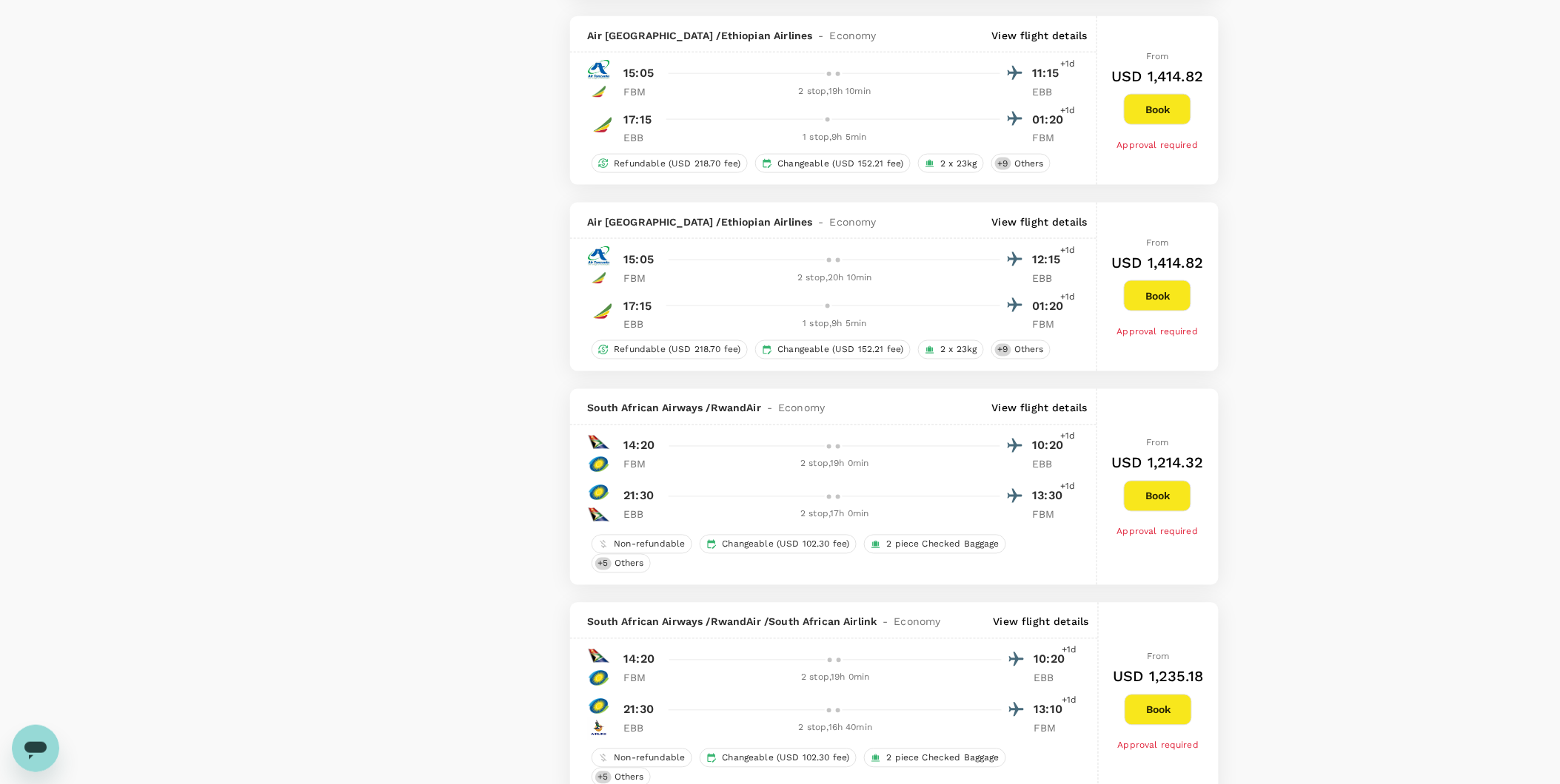
type input "2915"
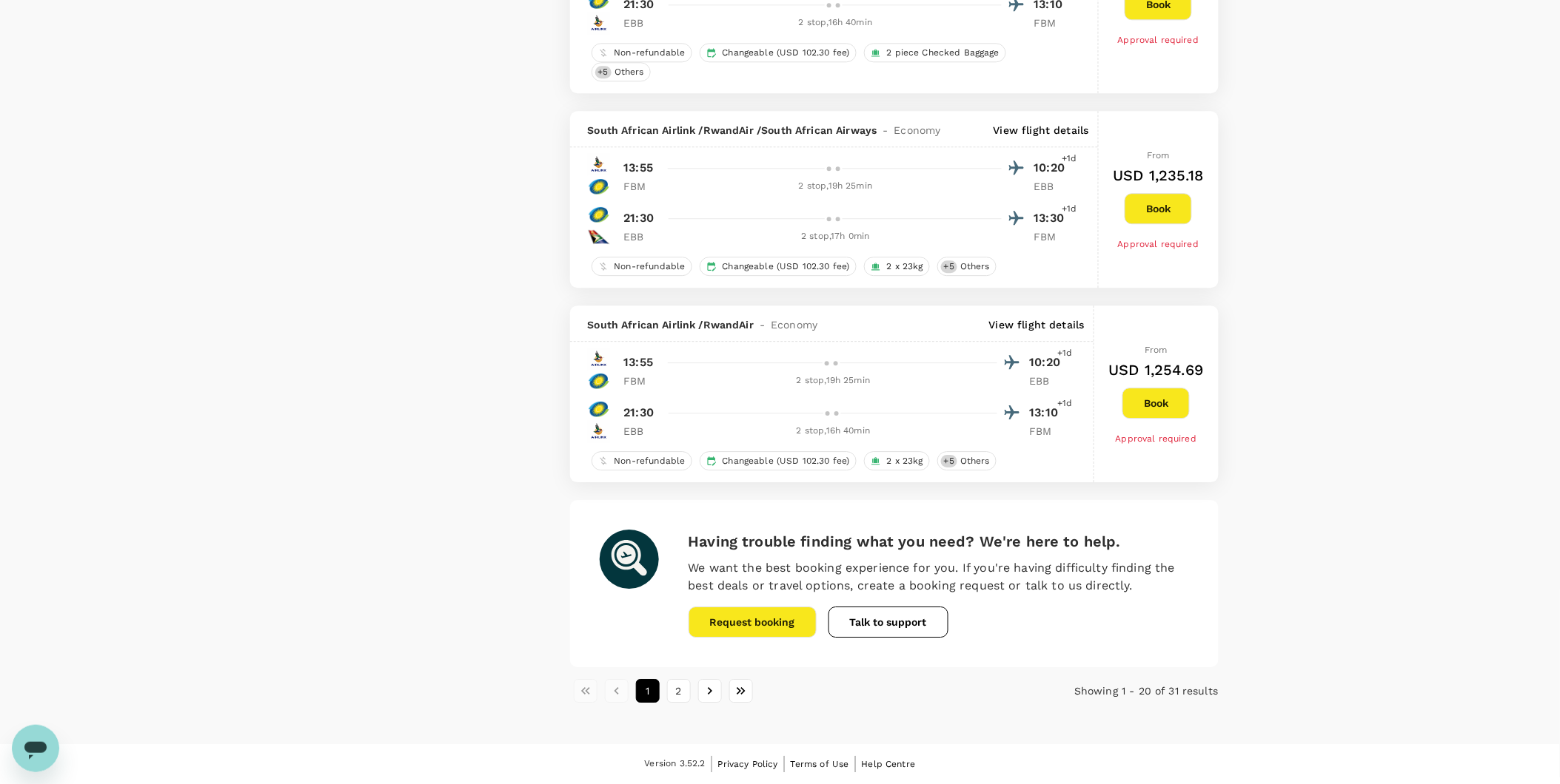
scroll to position [3373, 0]
click at [679, 689] on button "2" at bounding box center [678, 690] width 23 height 23
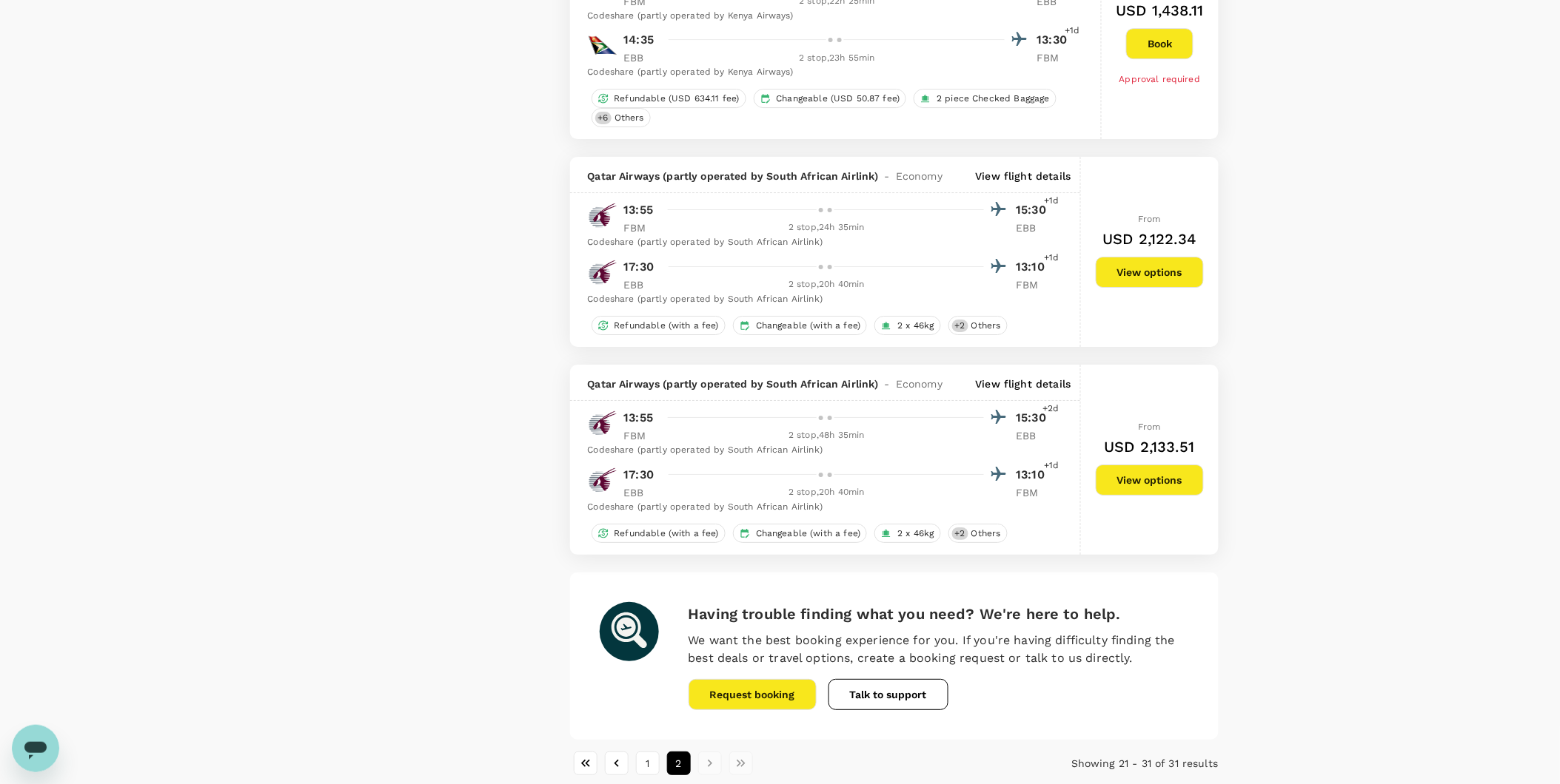
scroll to position [1797, 0]
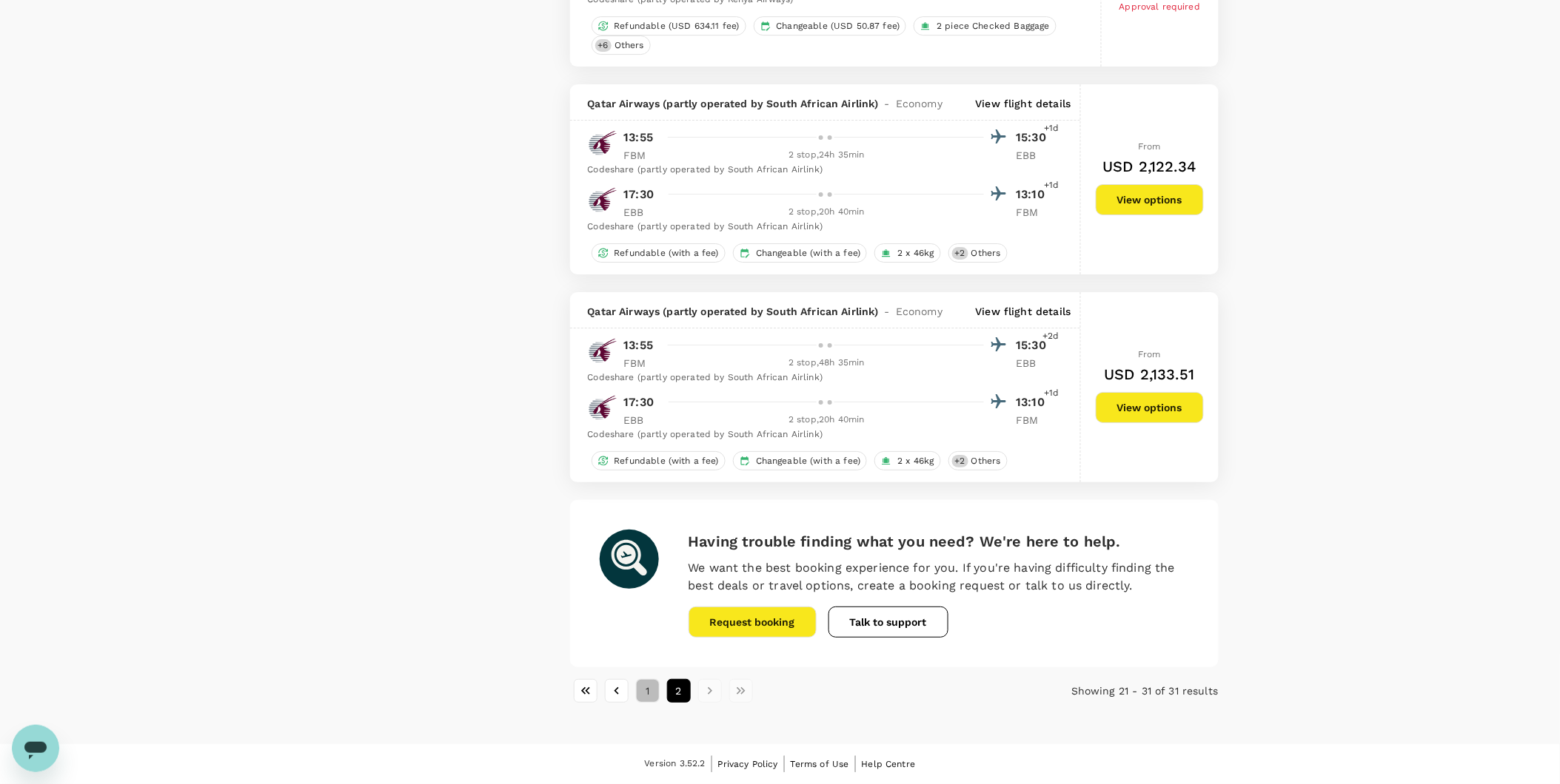
click at [645, 693] on button "1" at bounding box center [647, 690] width 23 height 23
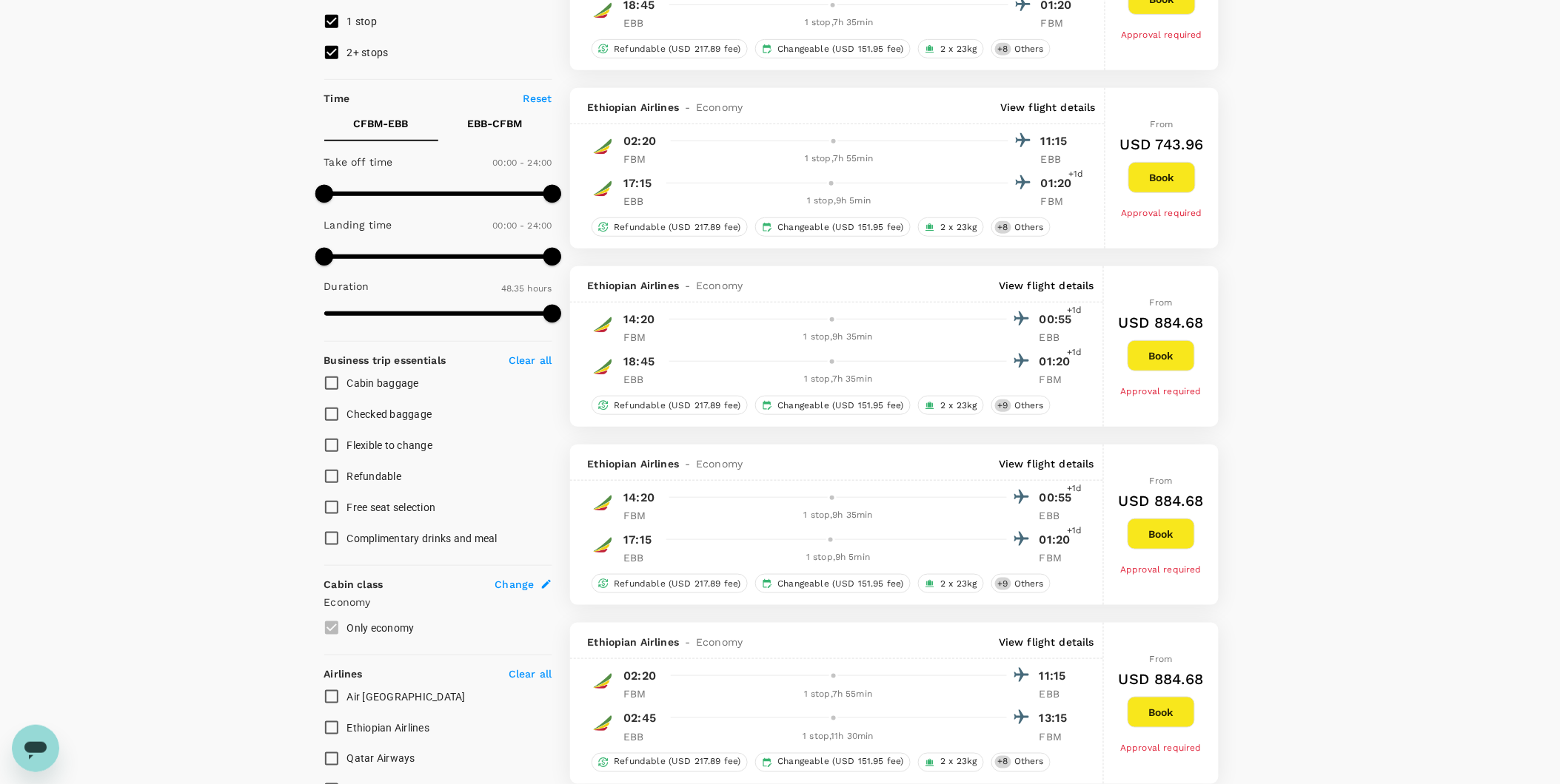
scroll to position [0, 0]
